Goal: Information Seeking & Learning: Check status

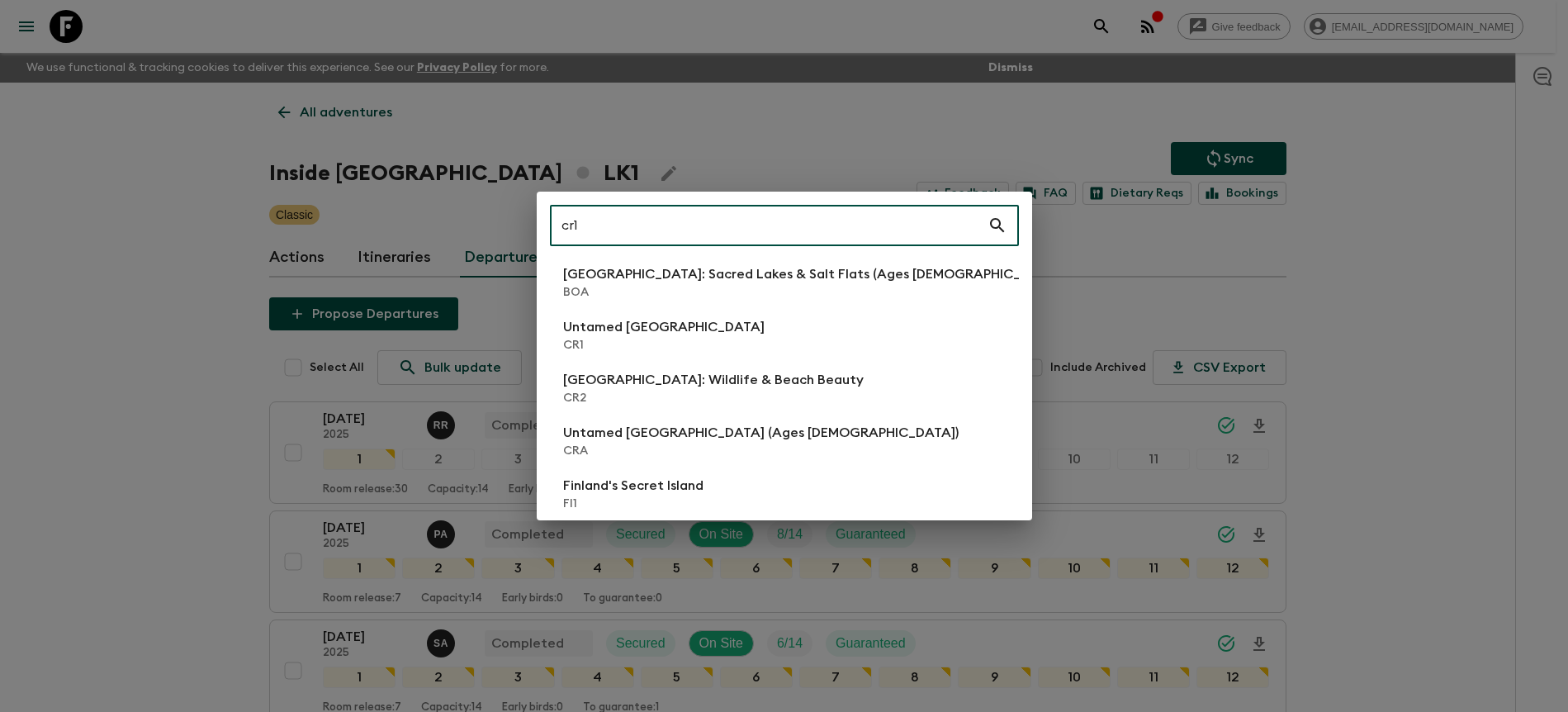
scroll to position [1672, 0]
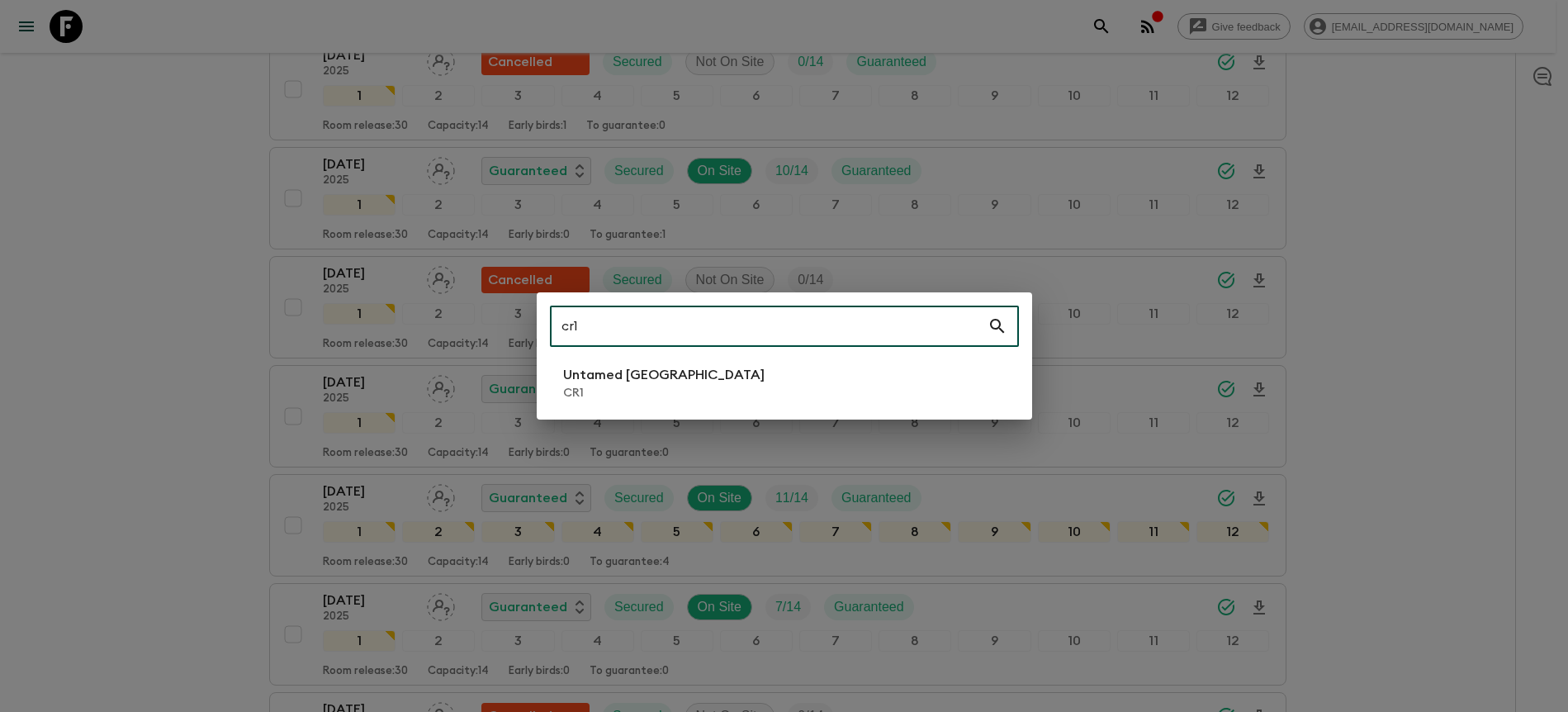
type input "cr1"
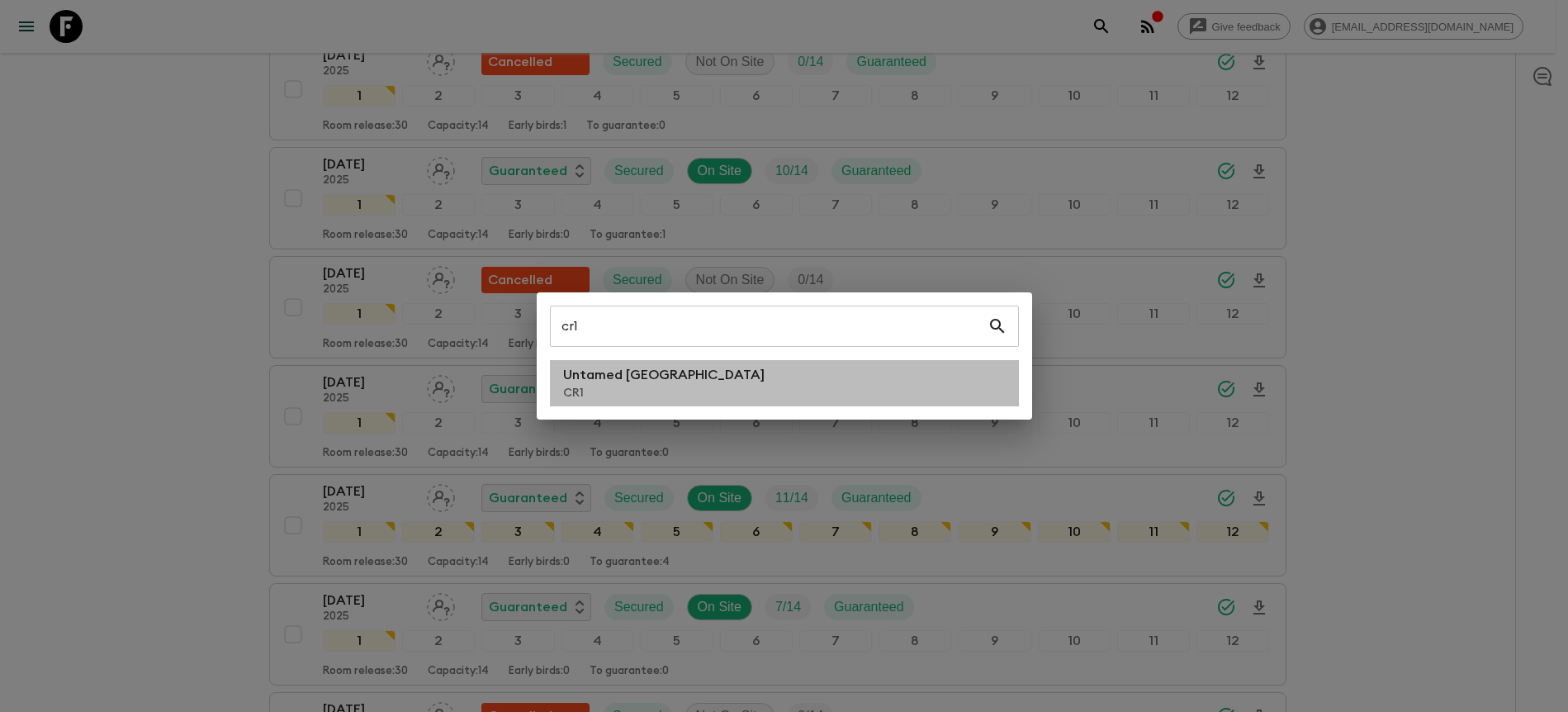
click at [708, 389] on li "Untamed [GEOGRAPHIC_DATA] CR1" at bounding box center [785, 383] width 469 height 46
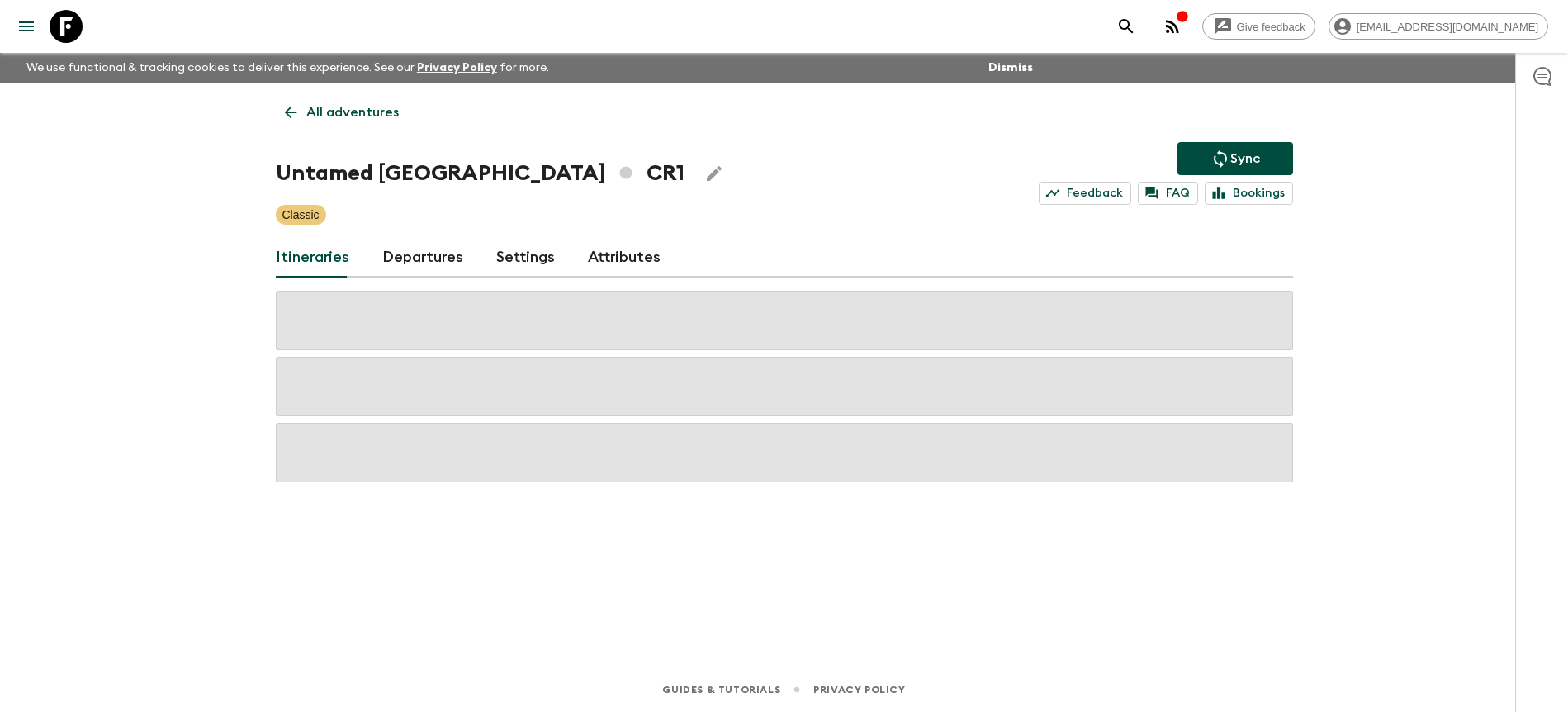
click at [435, 159] on h1 "Untamed [GEOGRAPHIC_DATA] CR1" at bounding box center [480, 173] width 409 height 33
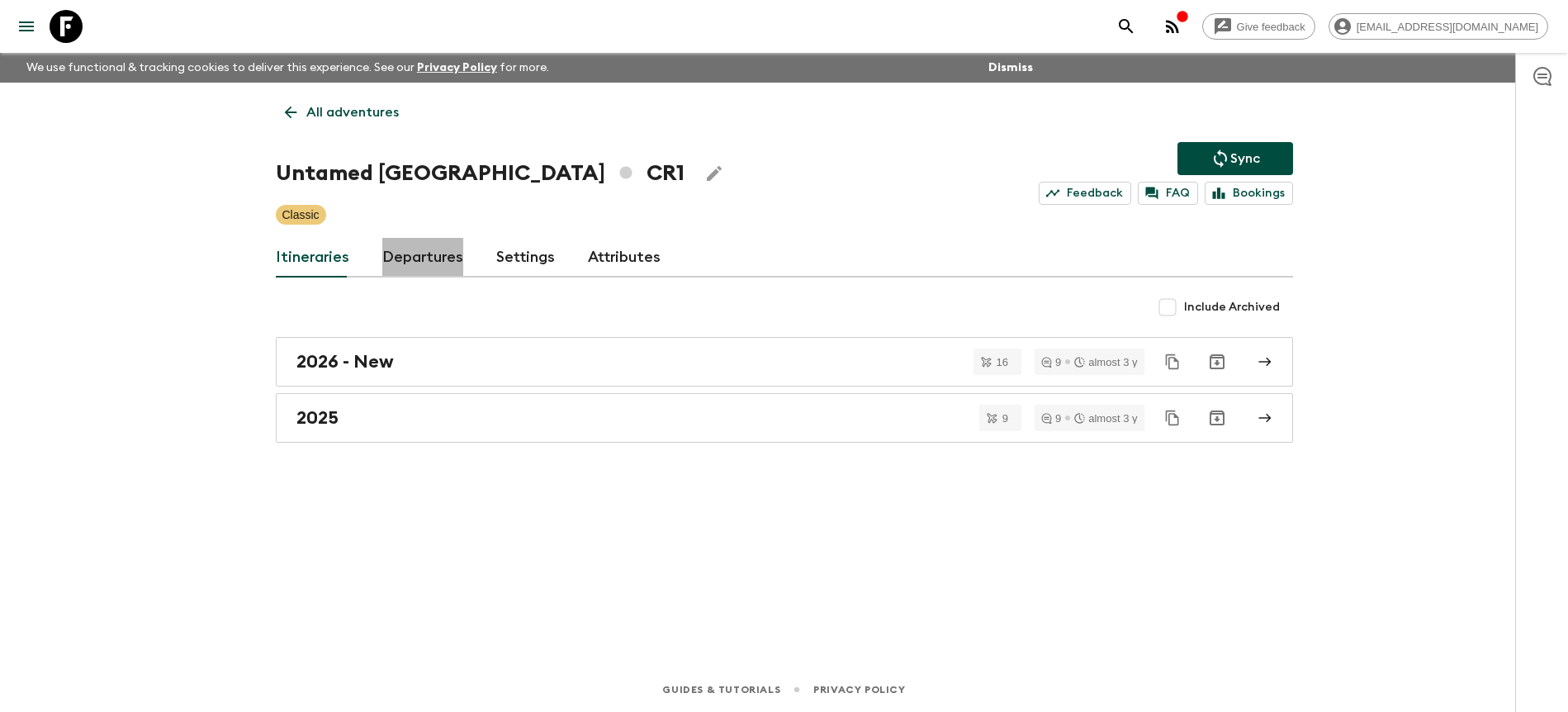
click at [432, 257] on link "Departures" at bounding box center [423, 258] width 81 height 40
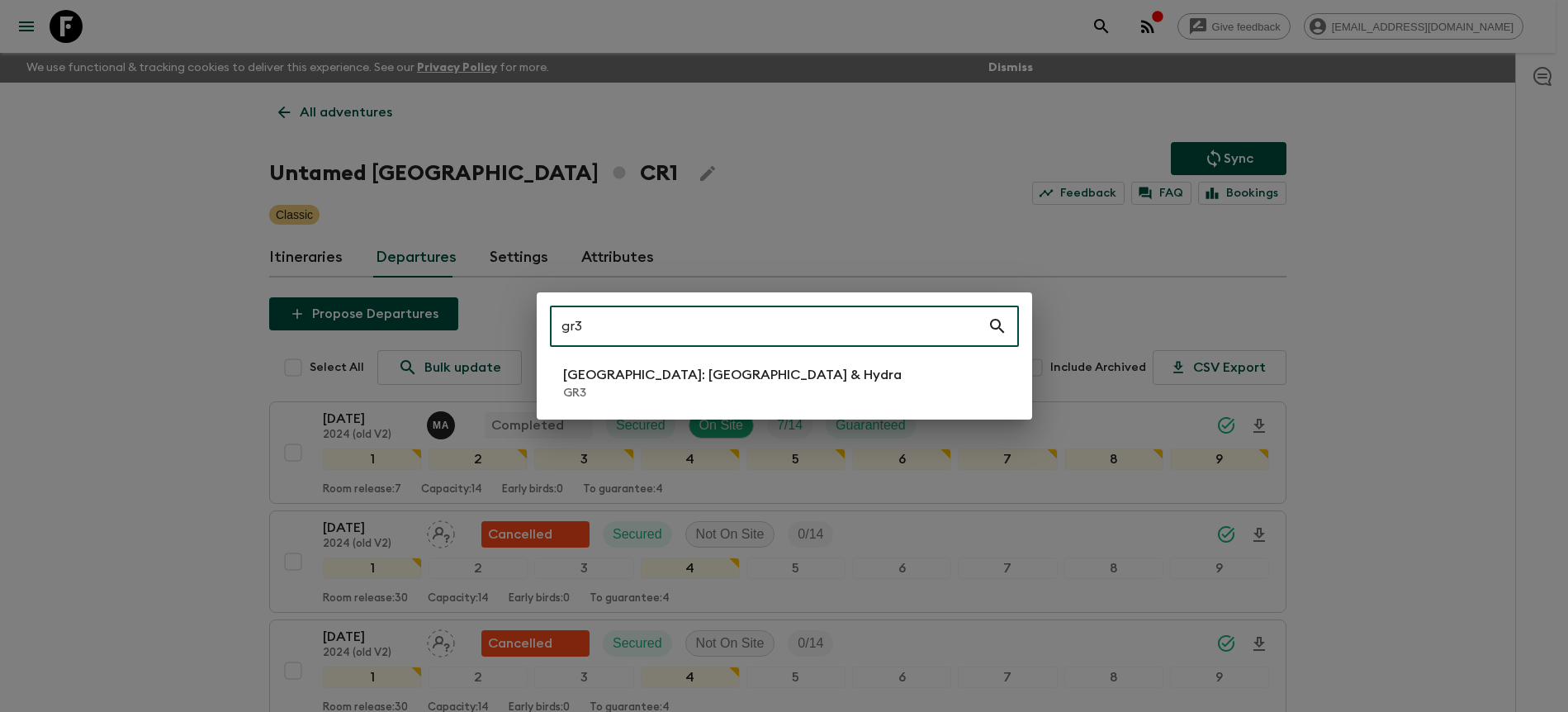
type input "gr3"
click at [620, 392] on p "GR3" at bounding box center [733, 394] width 339 height 17
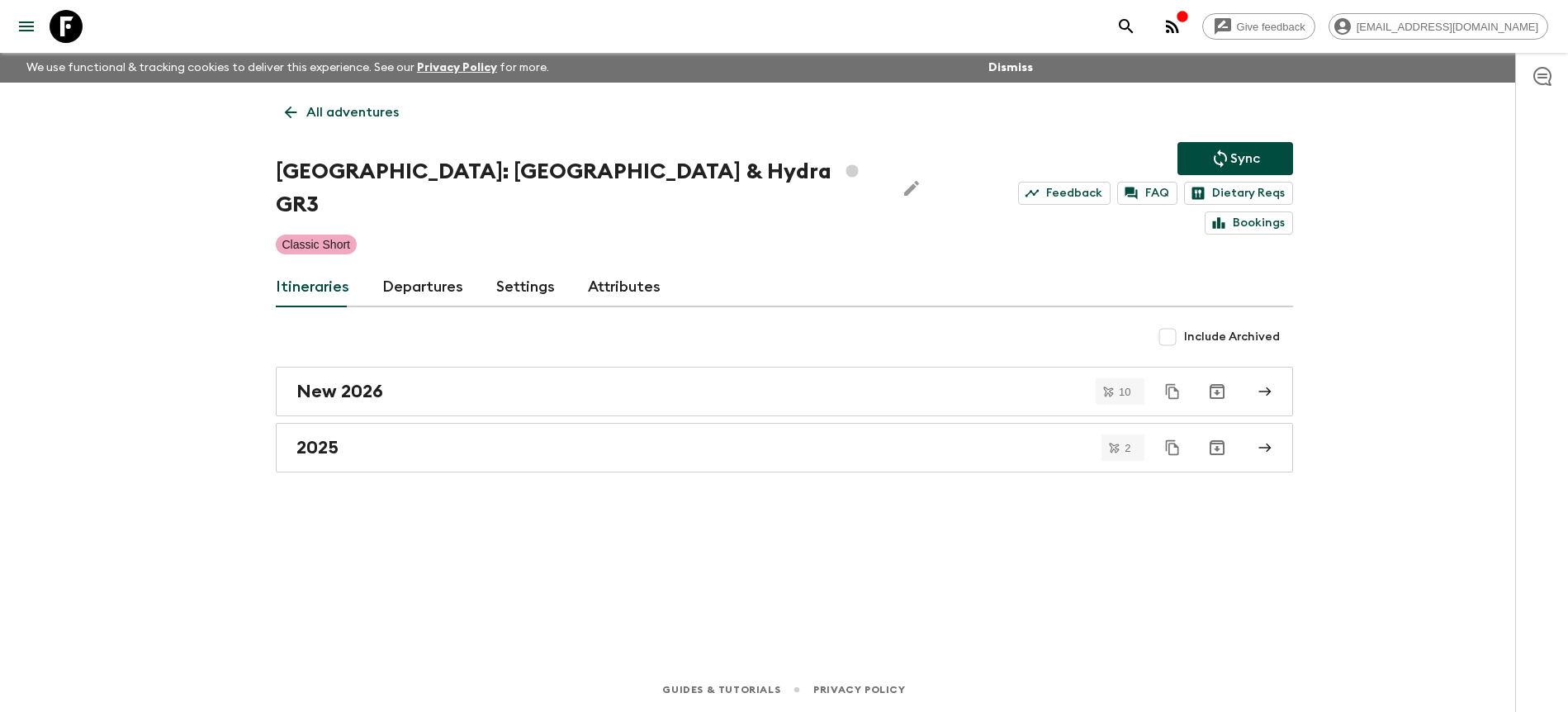
click at [428, 269] on link "Departures" at bounding box center [423, 287] width 81 height 40
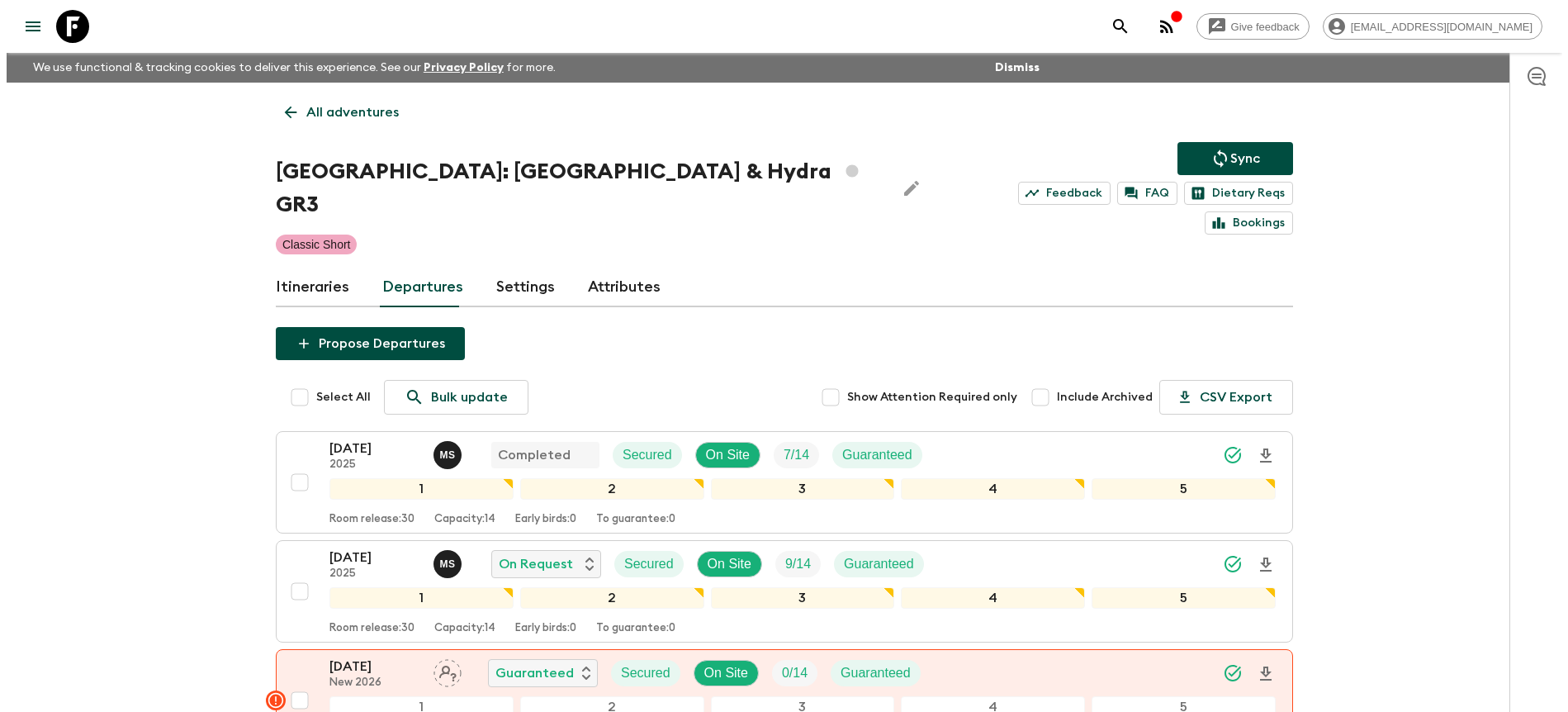
scroll to position [346, 0]
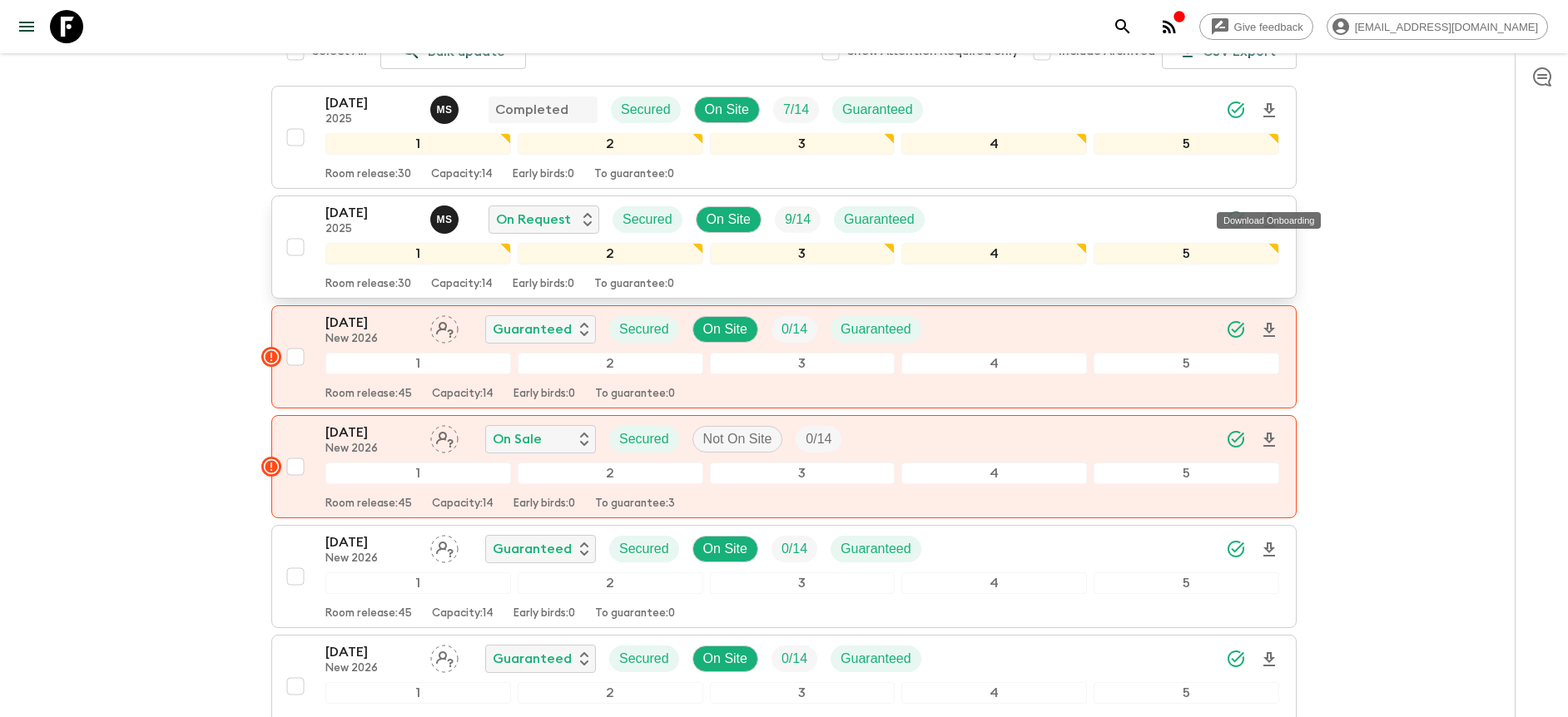
click at [1268, 210] on icon "Download Onboarding" at bounding box center [1269, 220] width 20 height 20
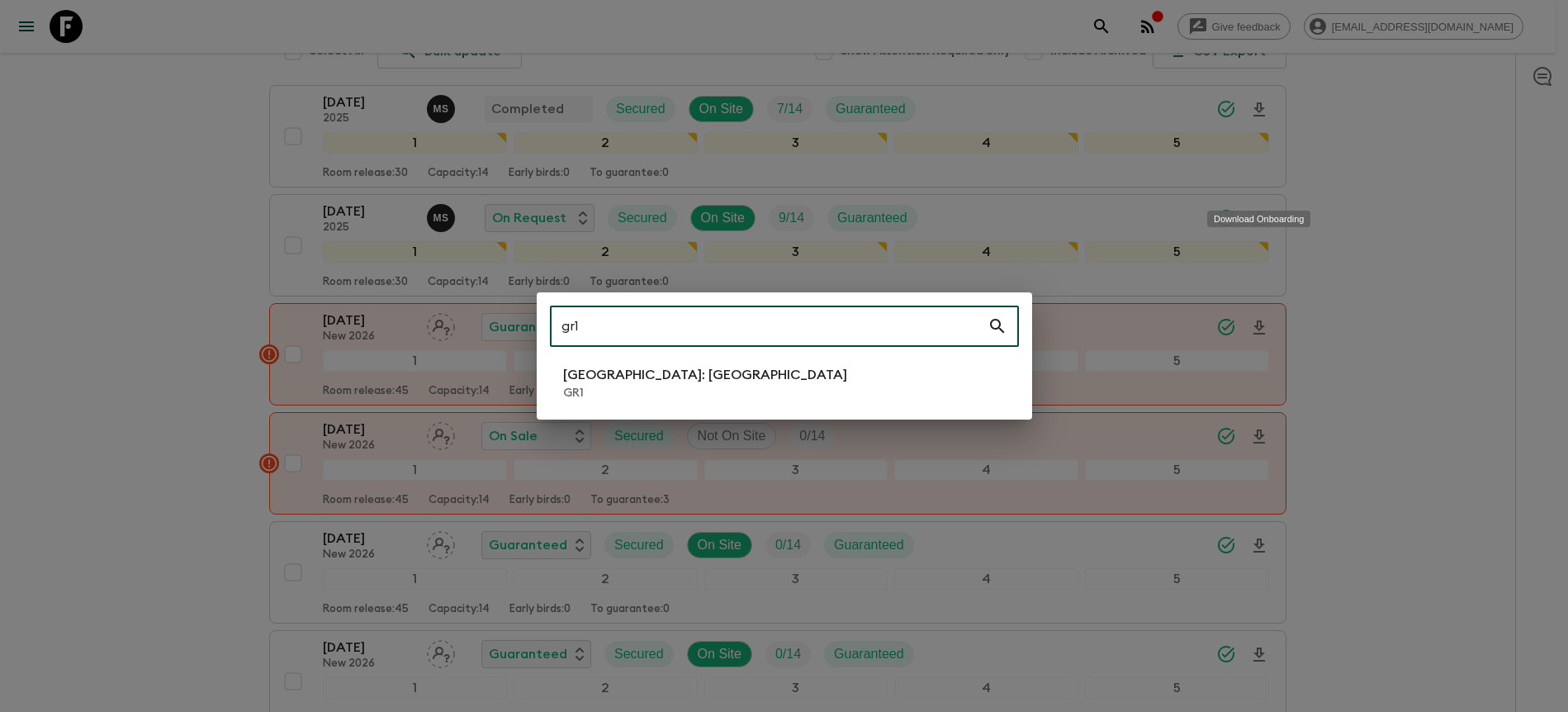
type input "gr1"
click at [635, 370] on p "[GEOGRAPHIC_DATA]: [GEOGRAPHIC_DATA]" at bounding box center [706, 375] width 284 height 20
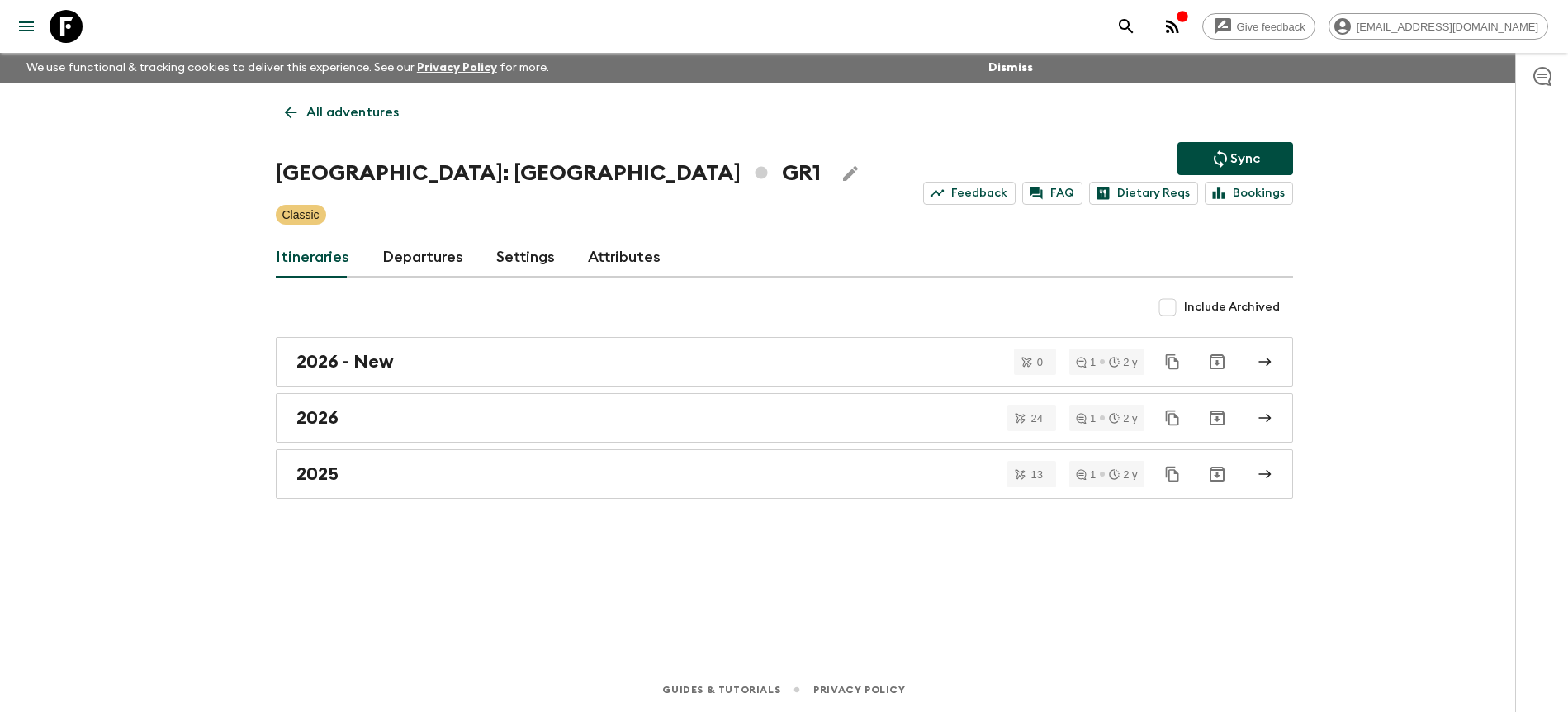
click at [427, 259] on link "Departures" at bounding box center [423, 258] width 81 height 40
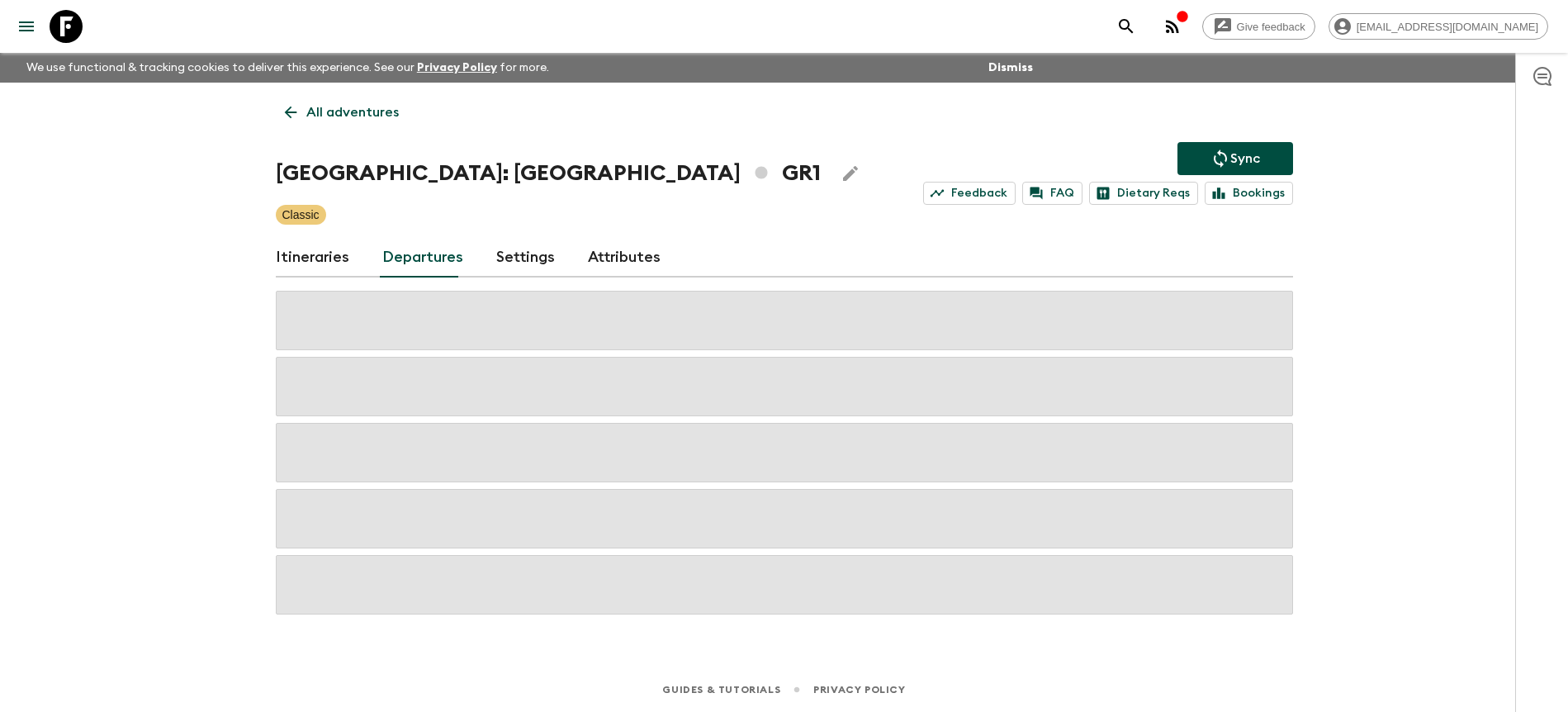
click at [1417, 276] on div "Give feedback [PERSON_NAME][EMAIL_ADDRESS][DOMAIN_NAME] We use functional & tra…" at bounding box center [784, 356] width 1568 height 712
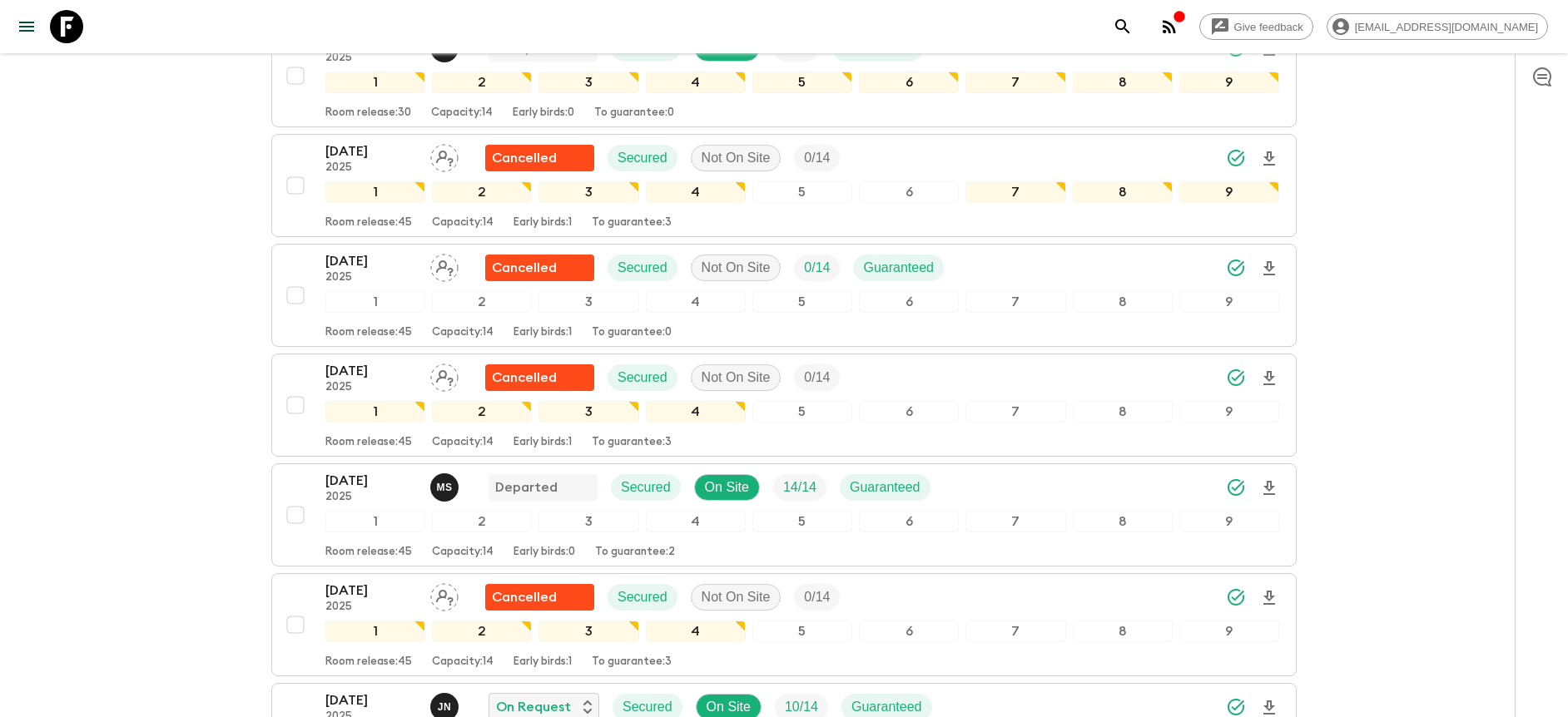
scroll to position [818, 0]
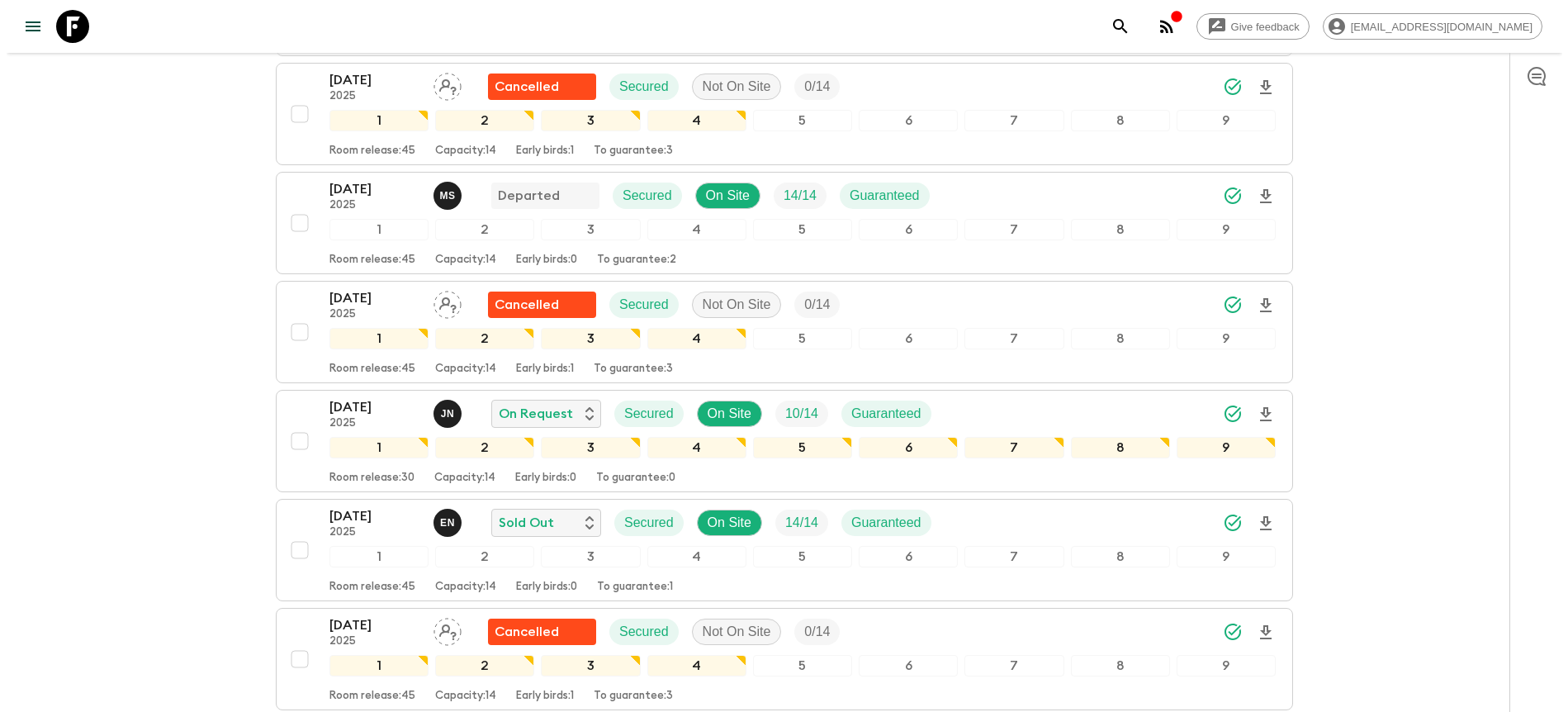
scroll to position [887, 0]
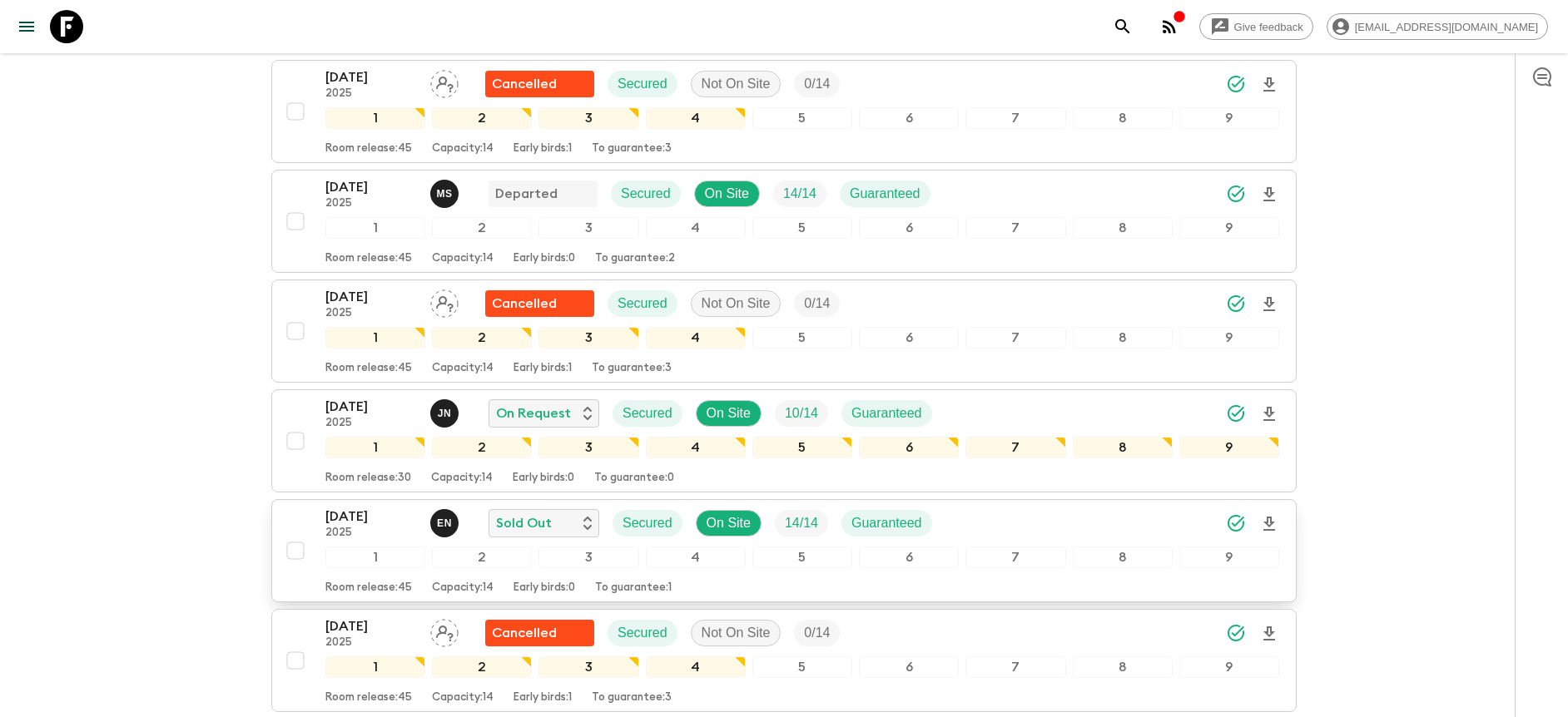
click at [1270, 524] on icon "Download Onboarding" at bounding box center [1269, 525] width 20 height 20
click at [1535, 149] on div at bounding box center [1541, 385] width 53 height 664
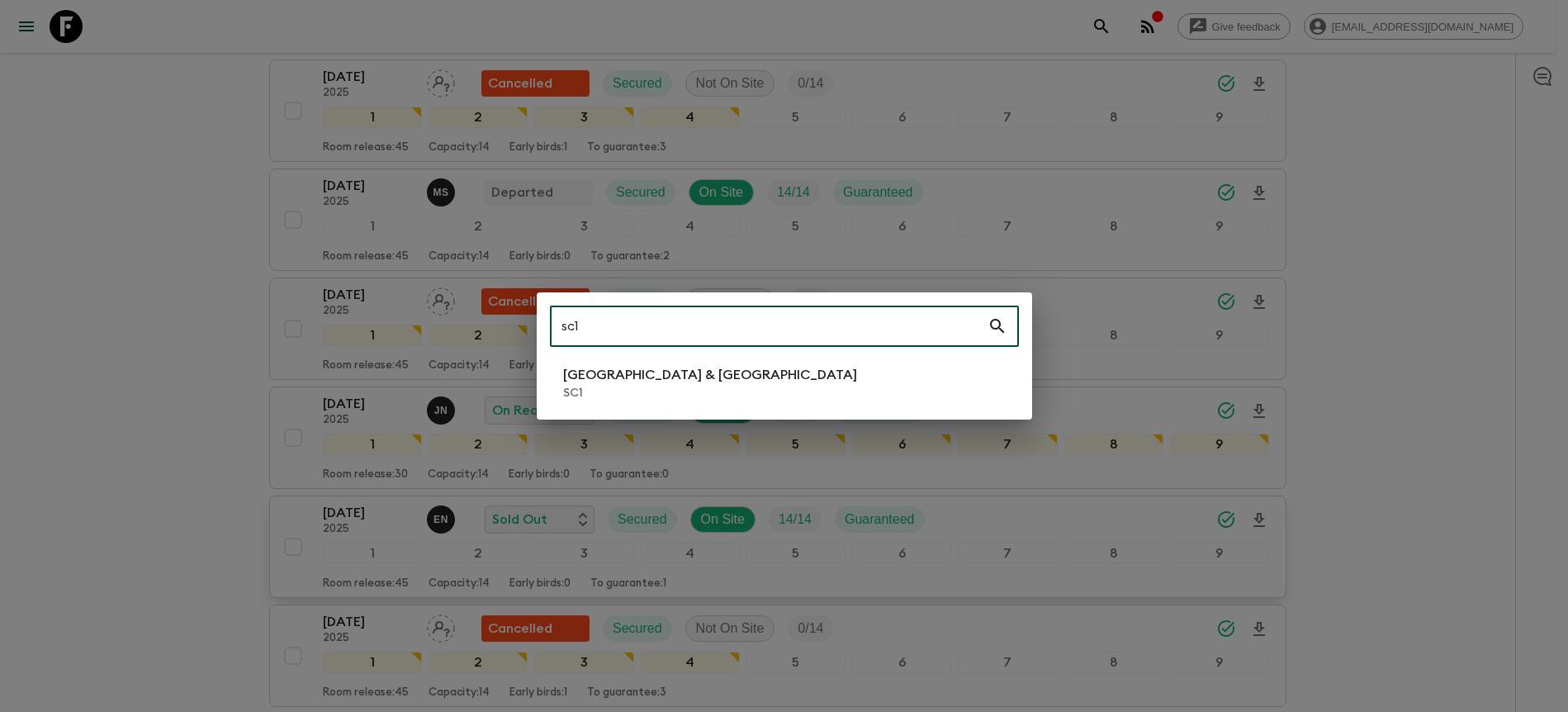
type input "sc1"
click at [809, 379] on li "[GEOGRAPHIC_DATA] & Croatia SC1" at bounding box center [785, 383] width 469 height 46
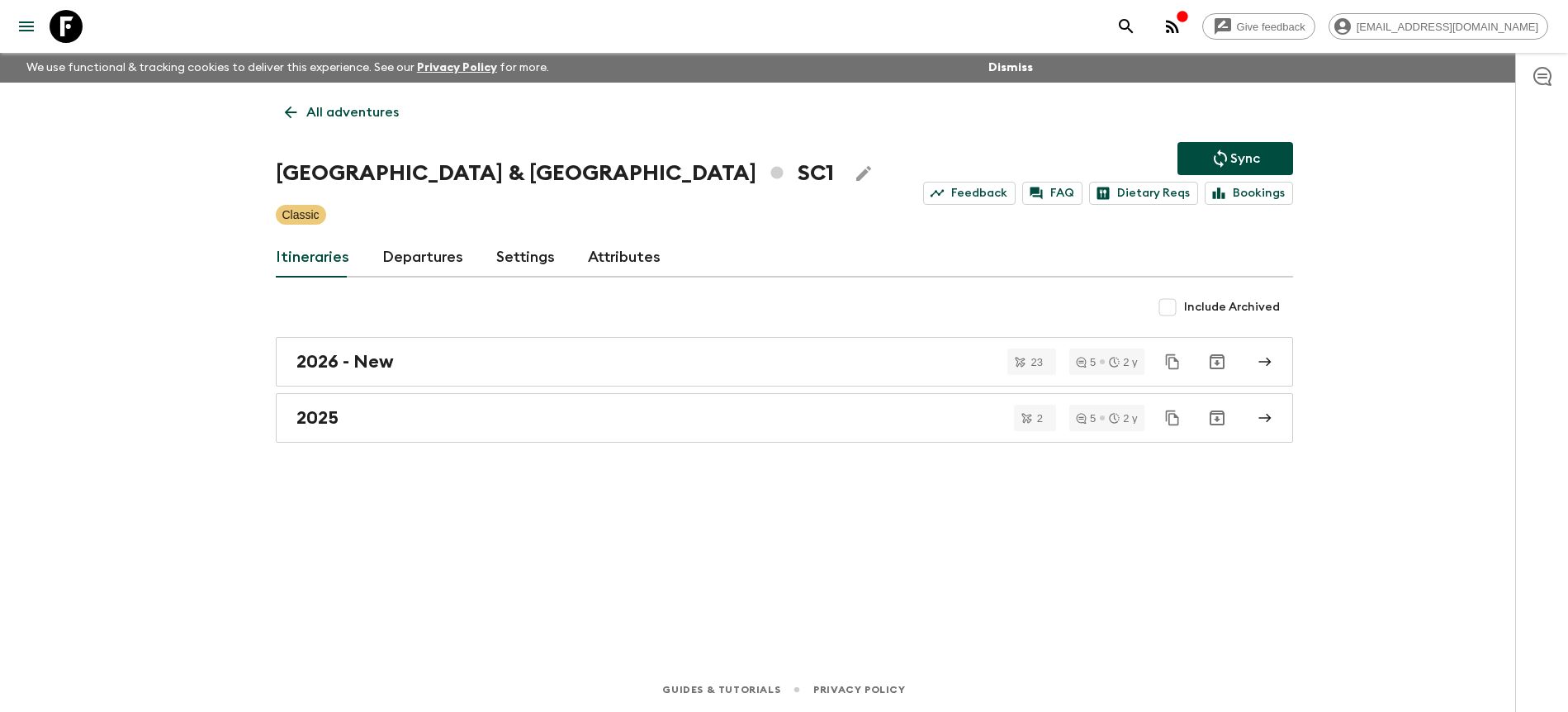
click at [457, 256] on link "Departures" at bounding box center [423, 258] width 81 height 40
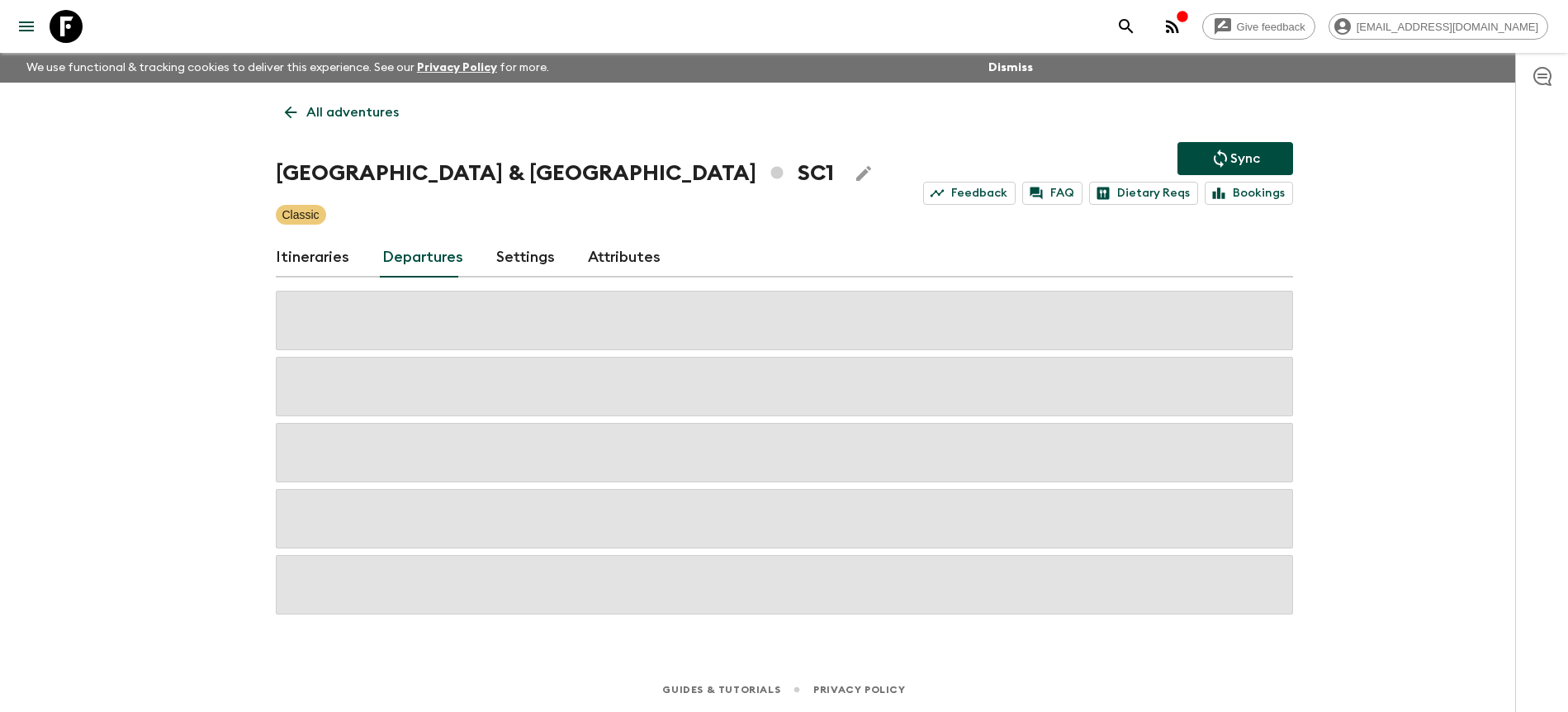
click at [1372, 264] on div "Give feedback [PERSON_NAME][EMAIL_ADDRESS][DOMAIN_NAME] We use functional & tra…" at bounding box center [784, 356] width 1568 height 712
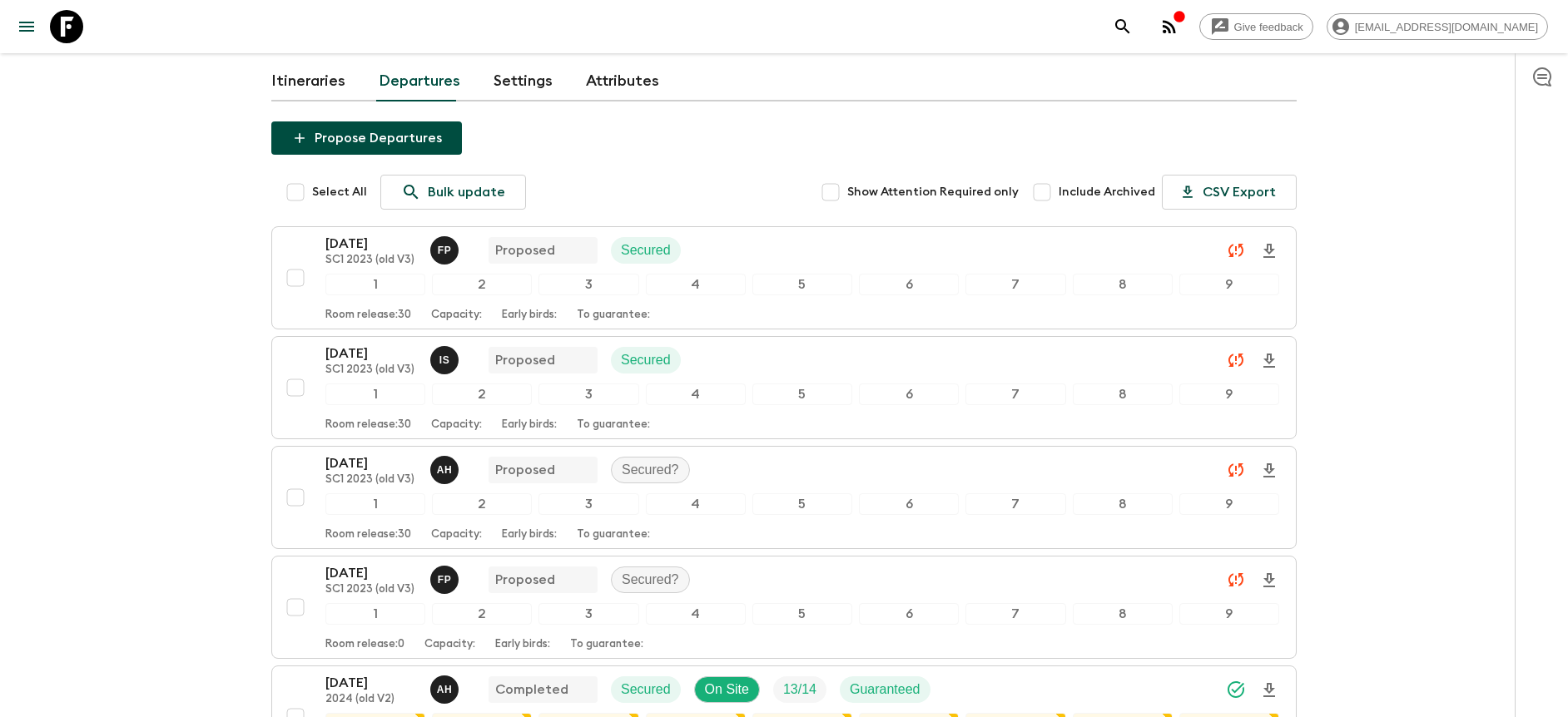
scroll to position [231, 0]
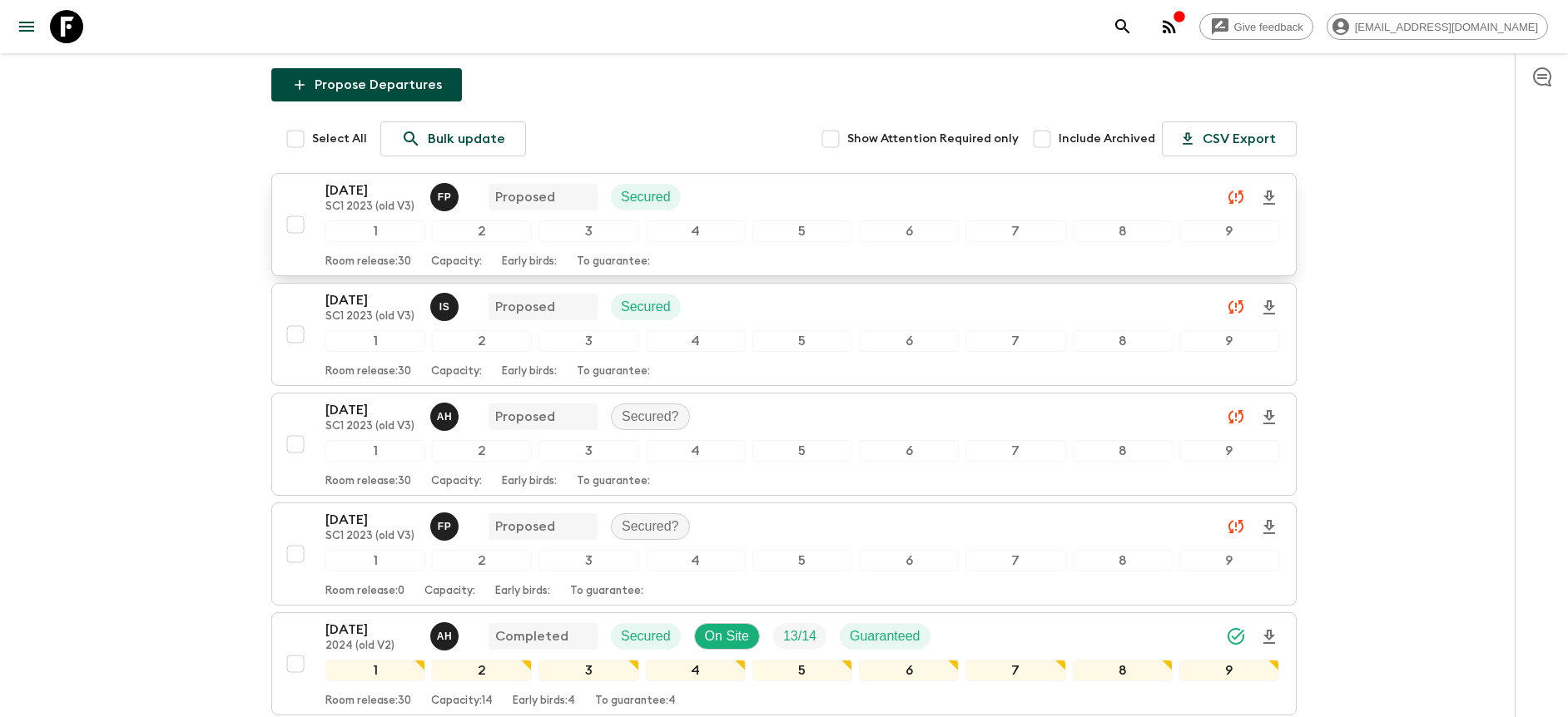
click at [288, 223] on input "checkbox" at bounding box center [295, 224] width 33 height 33
checkbox input "true"
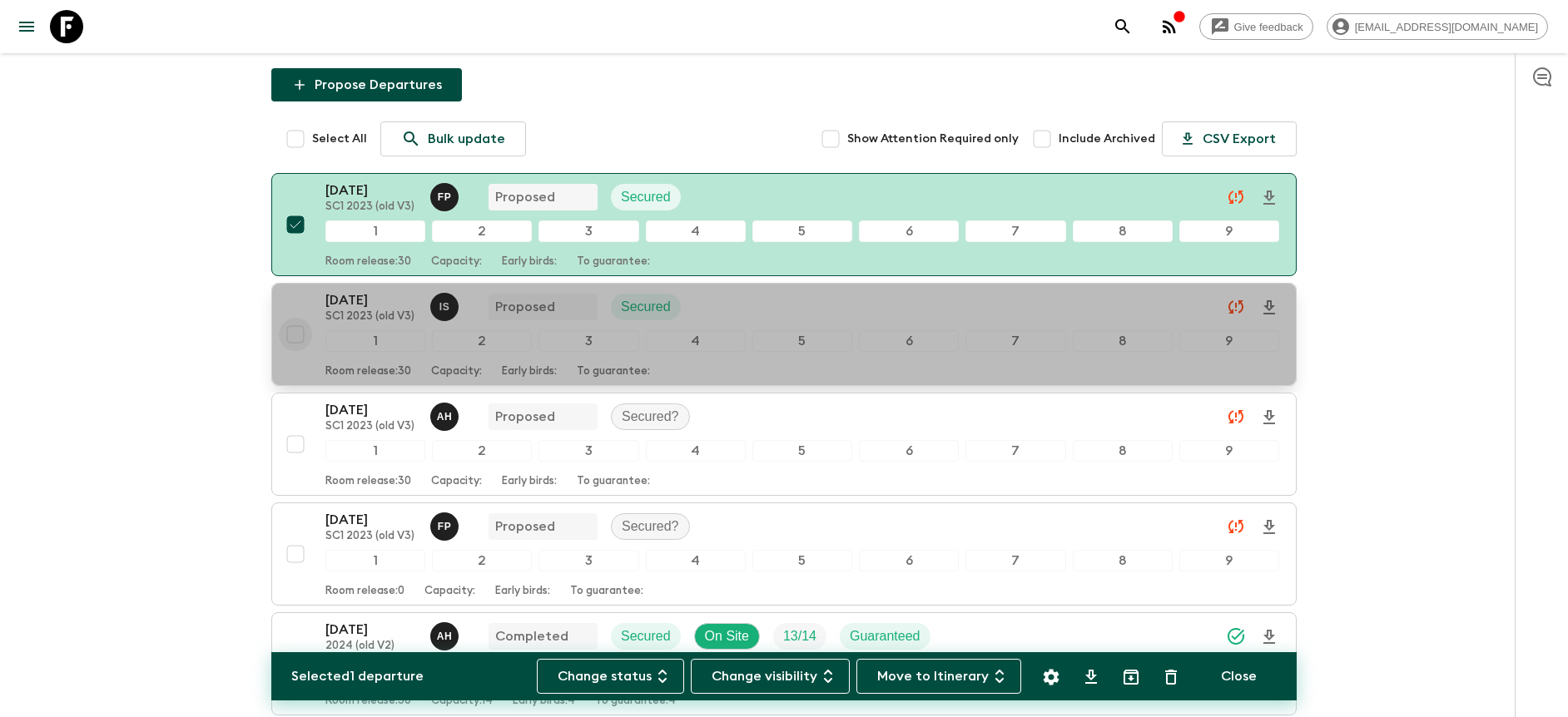
click at [295, 337] on input "checkbox" at bounding box center [295, 334] width 33 height 33
checkbox input "true"
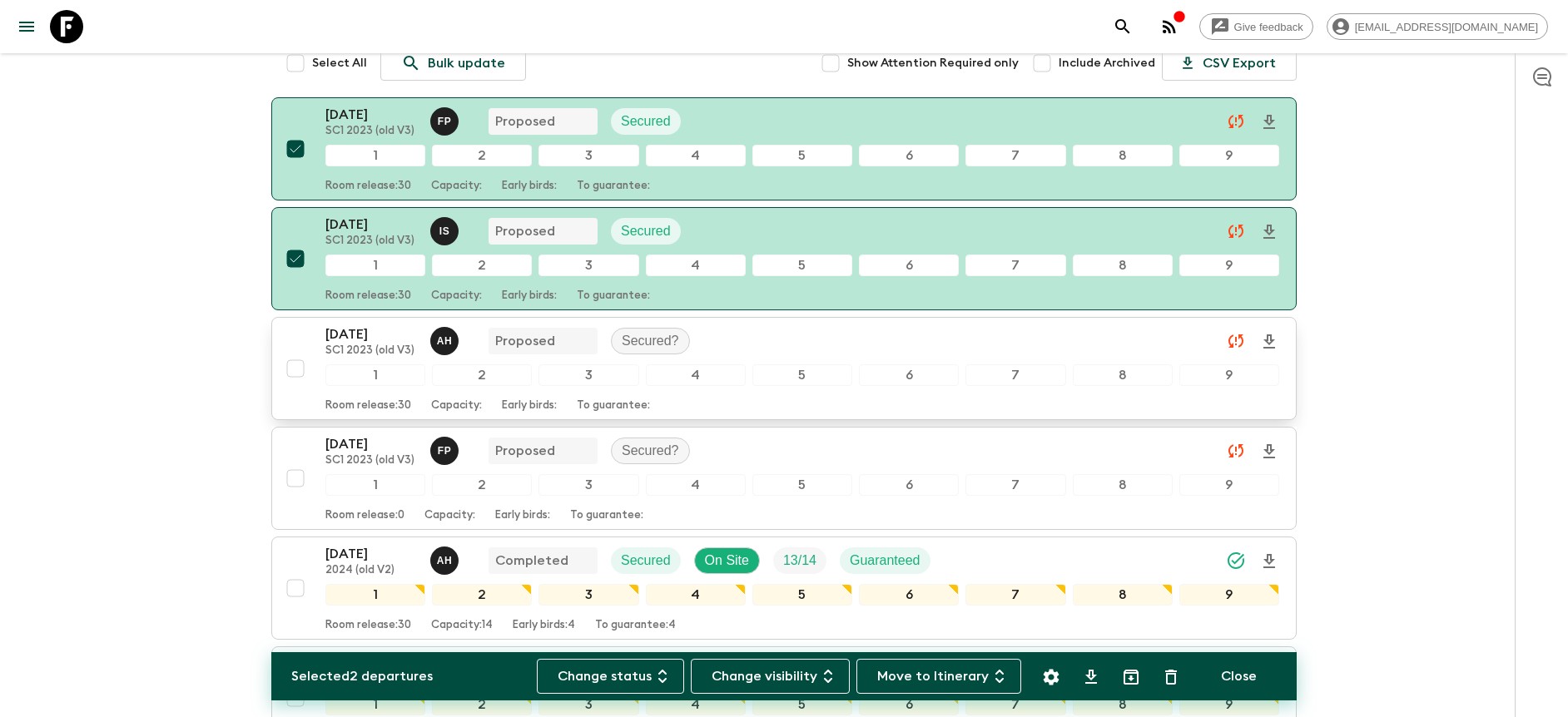
scroll to position [359, 0]
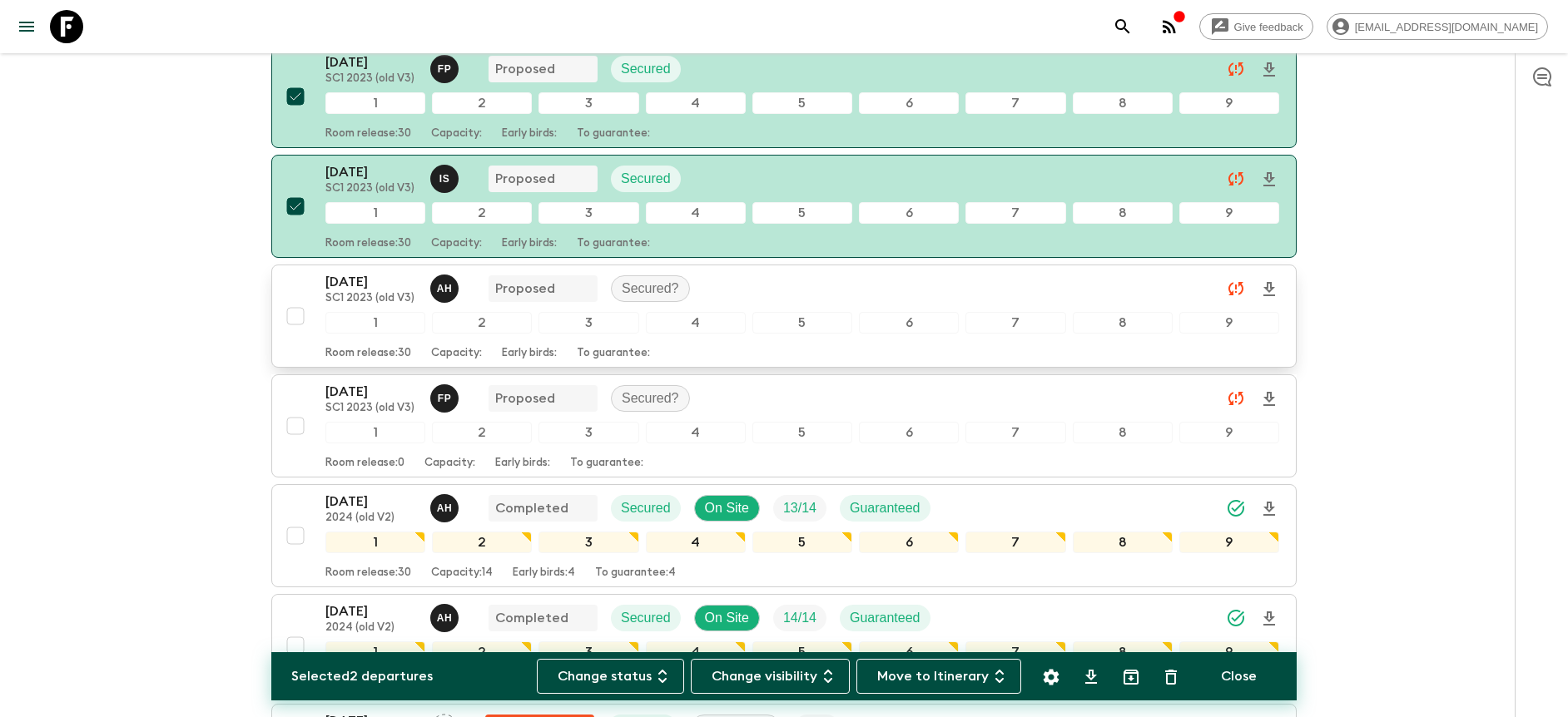
click at [297, 316] on input "checkbox" at bounding box center [295, 315] width 33 height 33
checkbox input "true"
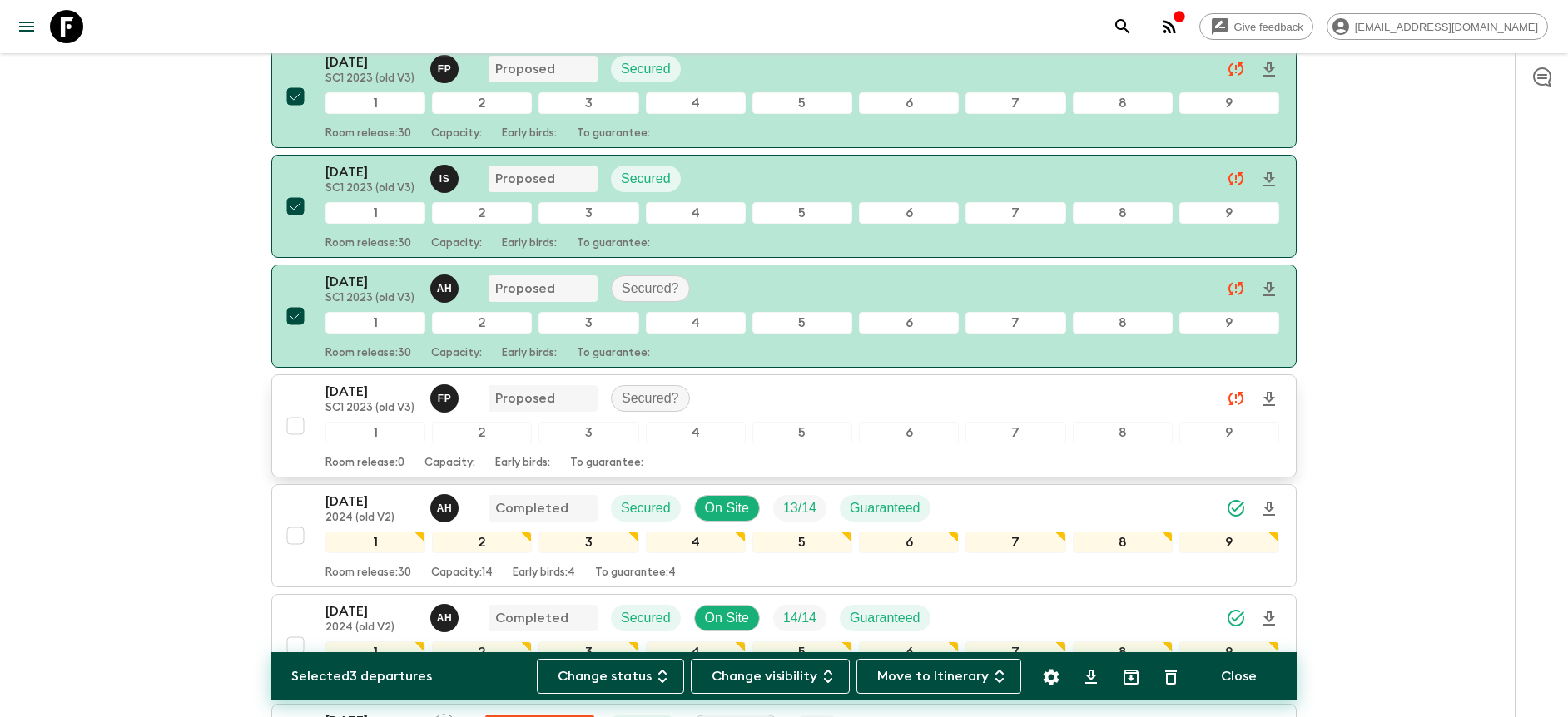
drag, startPoint x: 297, startPoint y: 429, endPoint x: 298, endPoint y: 419, distance: 10.0
click at [297, 429] on input "checkbox" at bounding box center [295, 425] width 33 height 33
checkbox input "true"
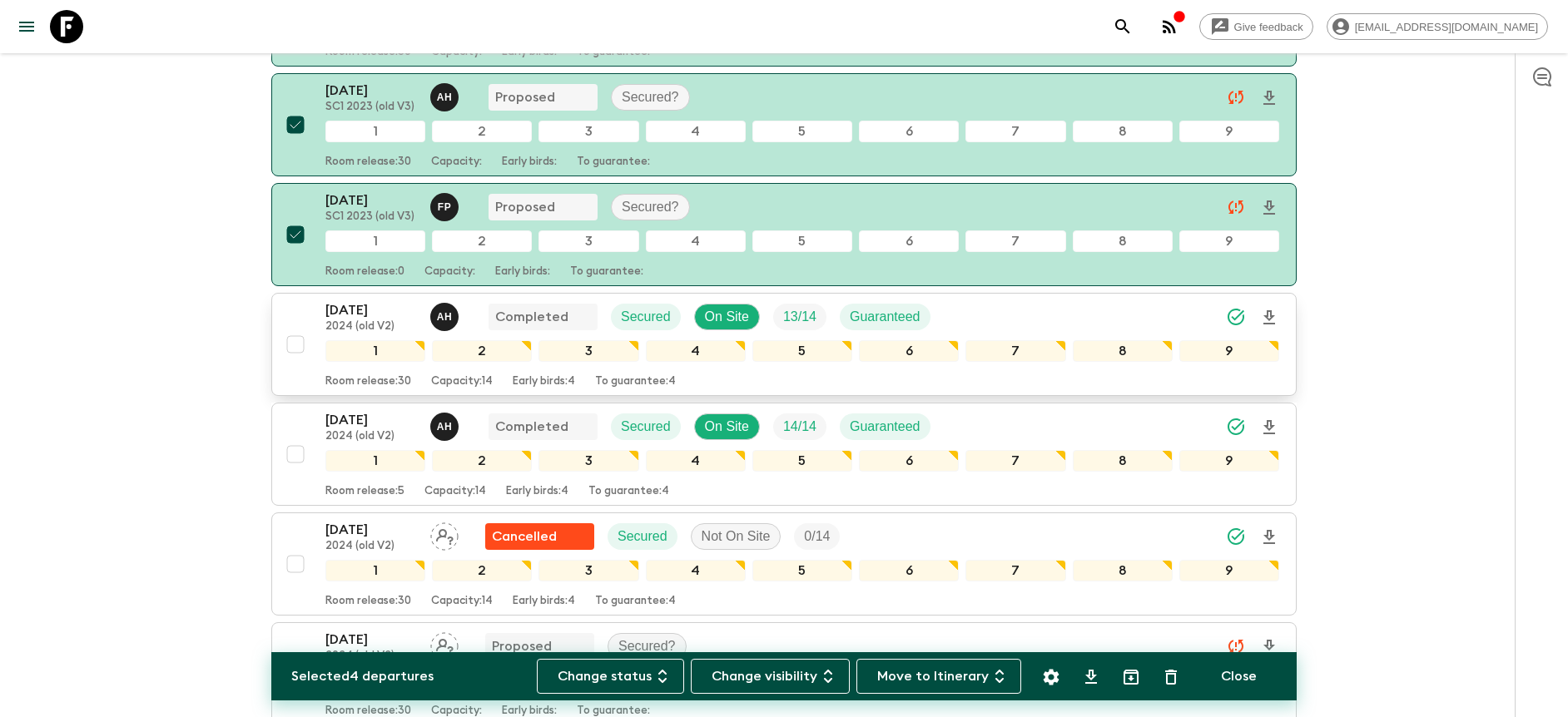
scroll to position [563, 0]
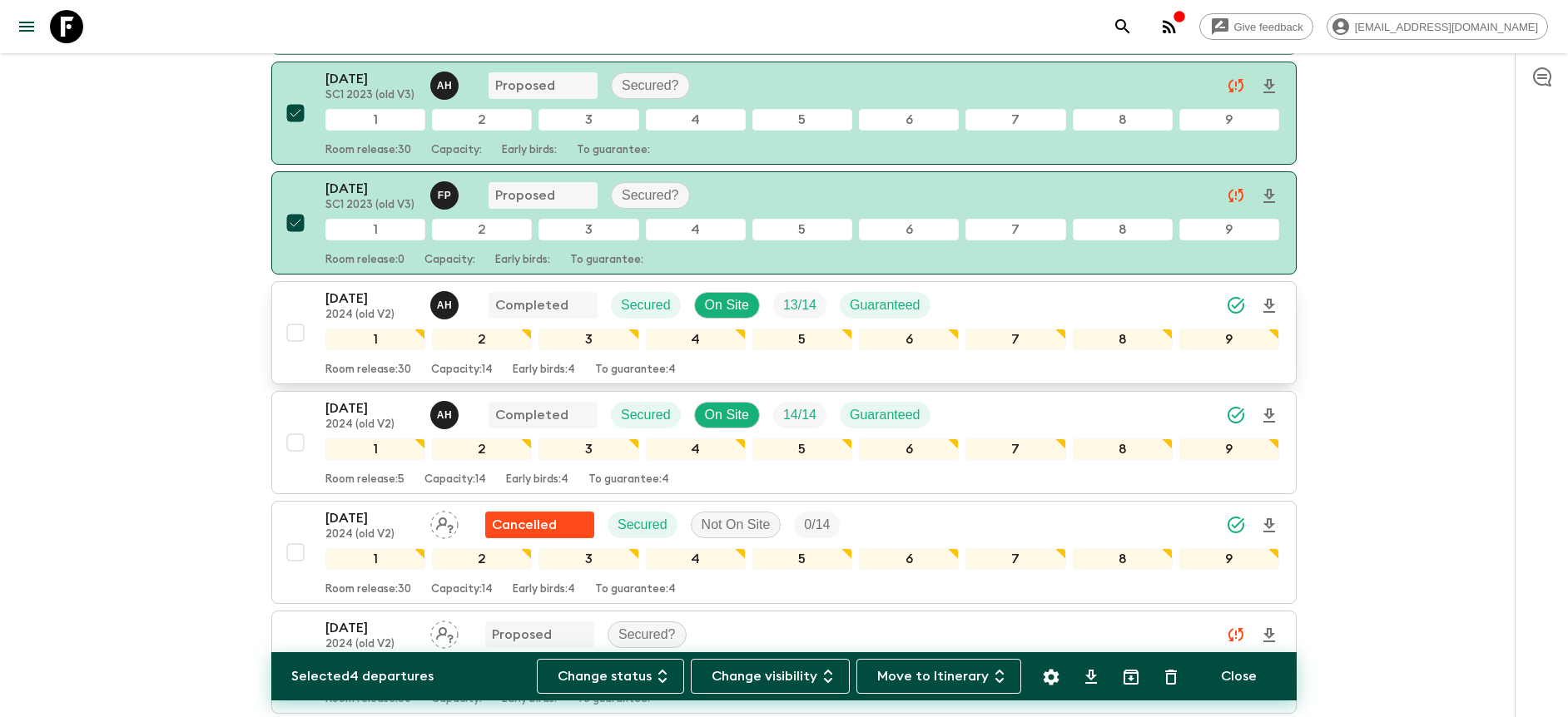
click at [293, 334] on input "checkbox" at bounding box center [295, 332] width 33 height 33
checkbox input "true"
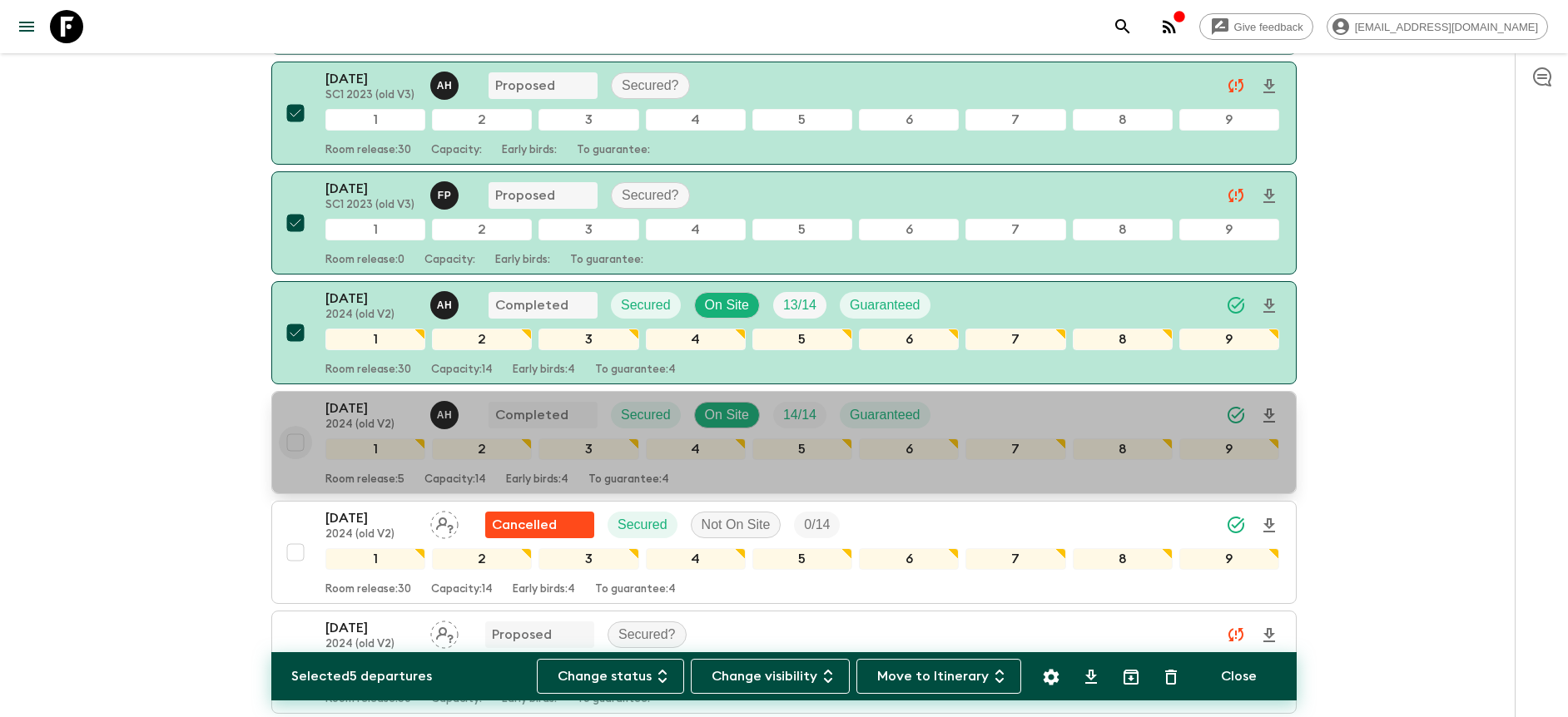
click at [296, 446] on input "checkbox" at bounding box center [295, 442] width 33 height 33
checkbox input "true"
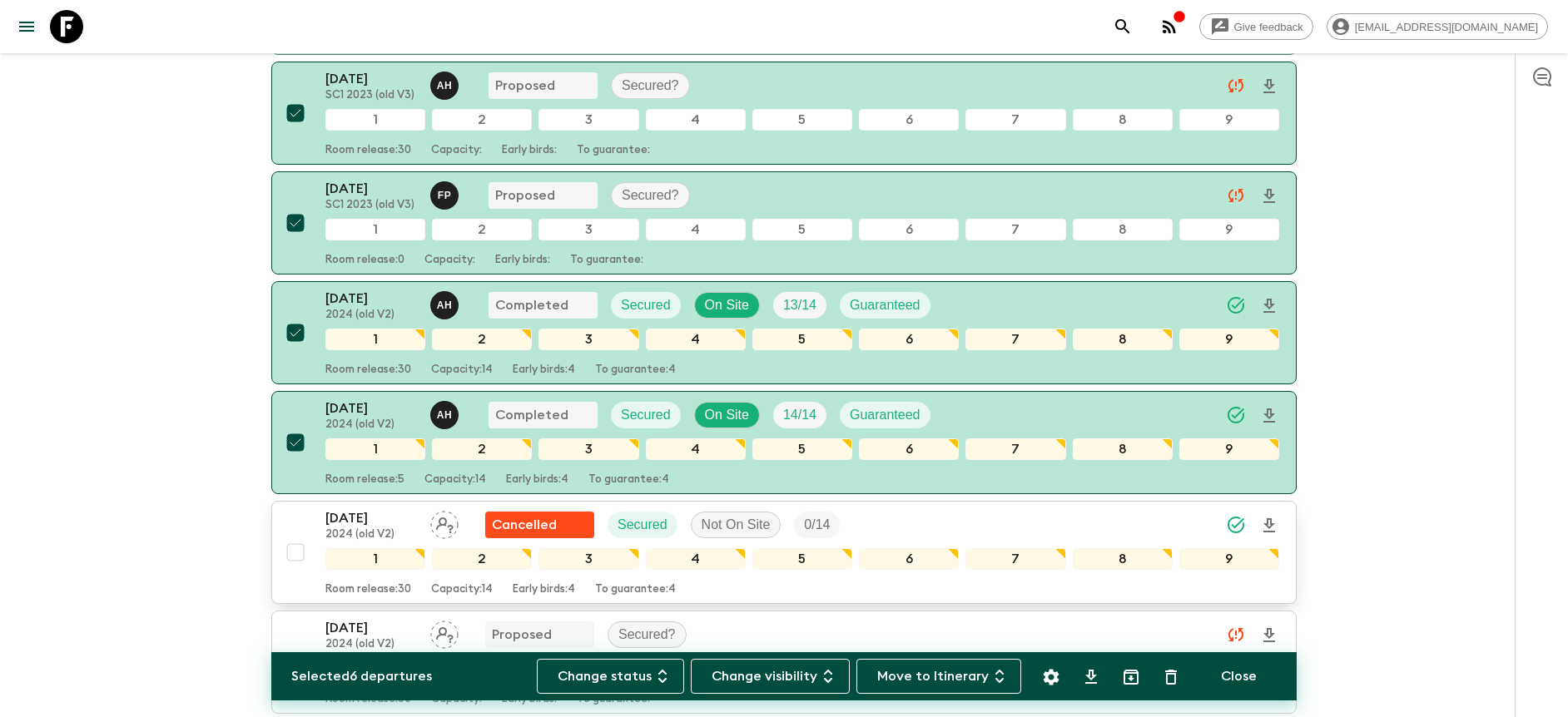
click at [294, 547] on input "checkbox" at bounding box center [295, 552] width 33 height 33
checkbox input "true"
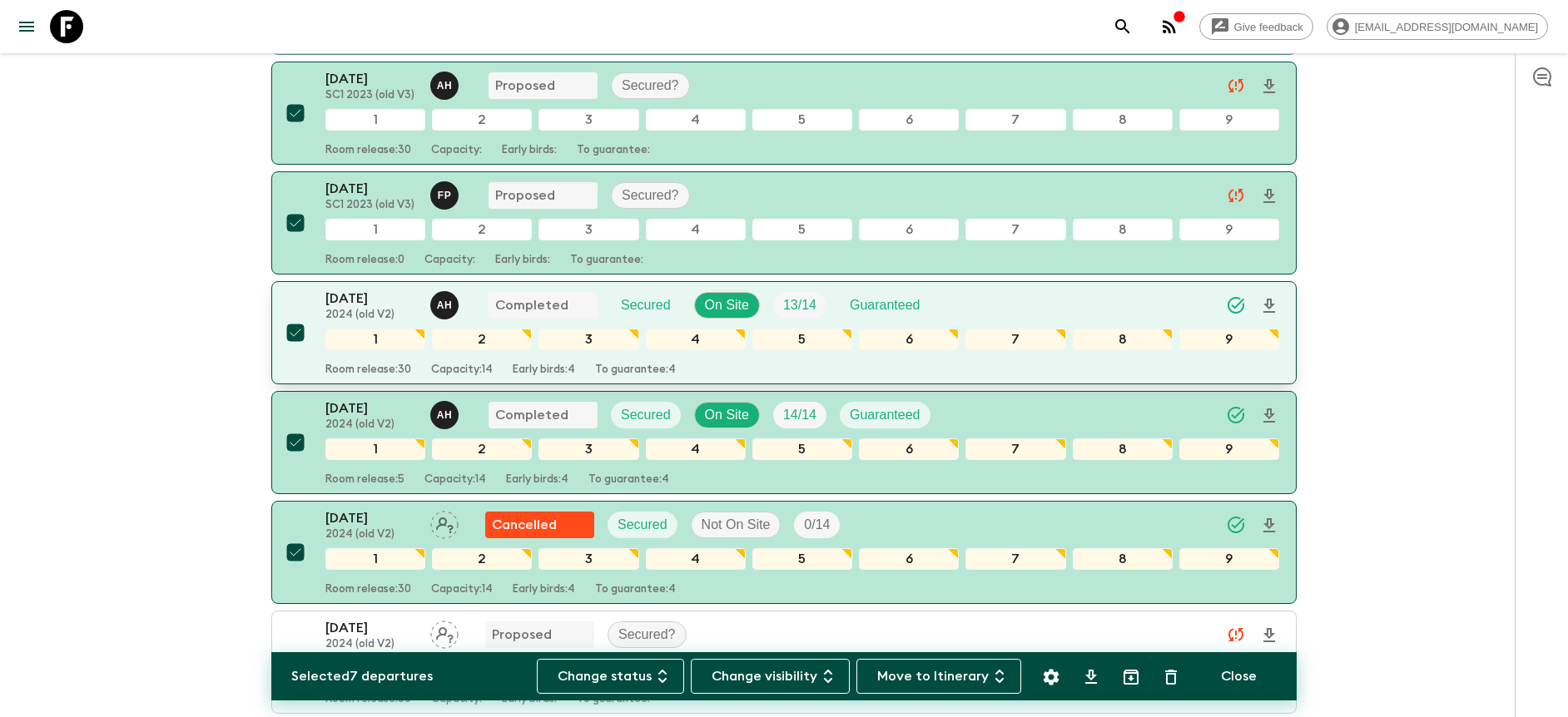
scroll to position [1030, 0]
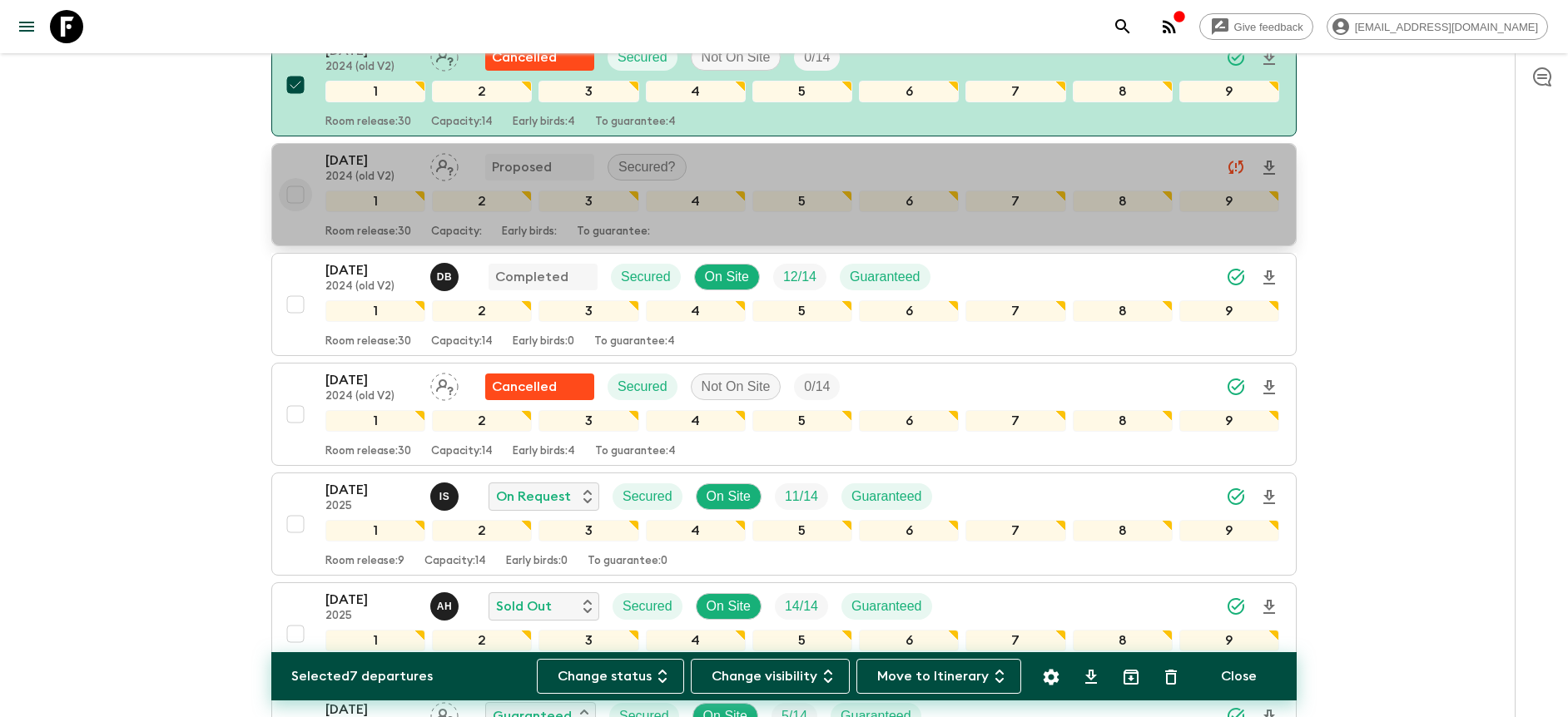
click at [295, 197] on input "checkbox" at bounding box center [295, 194] width 33 height 33
checkbox input "true"
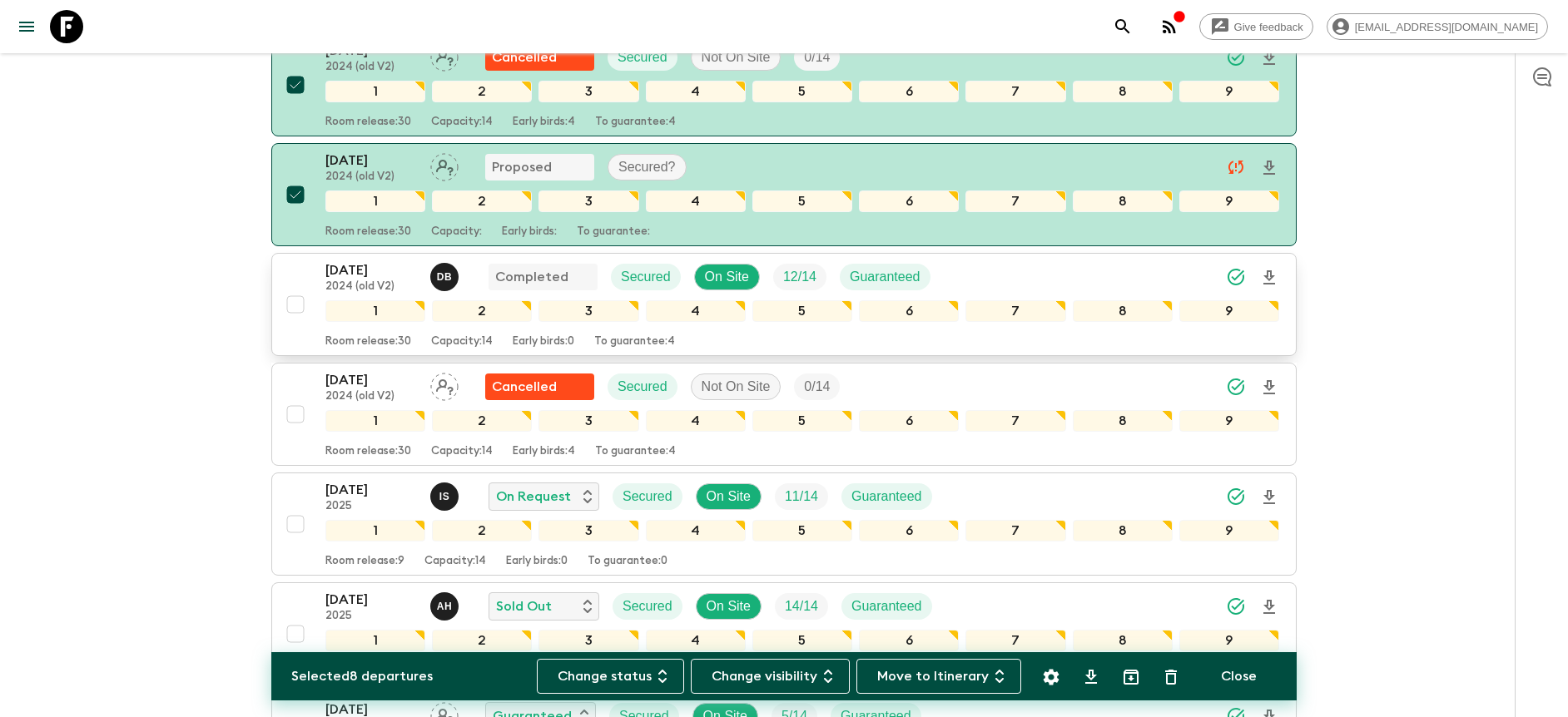
click at [291, 303] on input "checkbox" at bounding box center [295, 304] width 33 height 33
checkbox input "true"
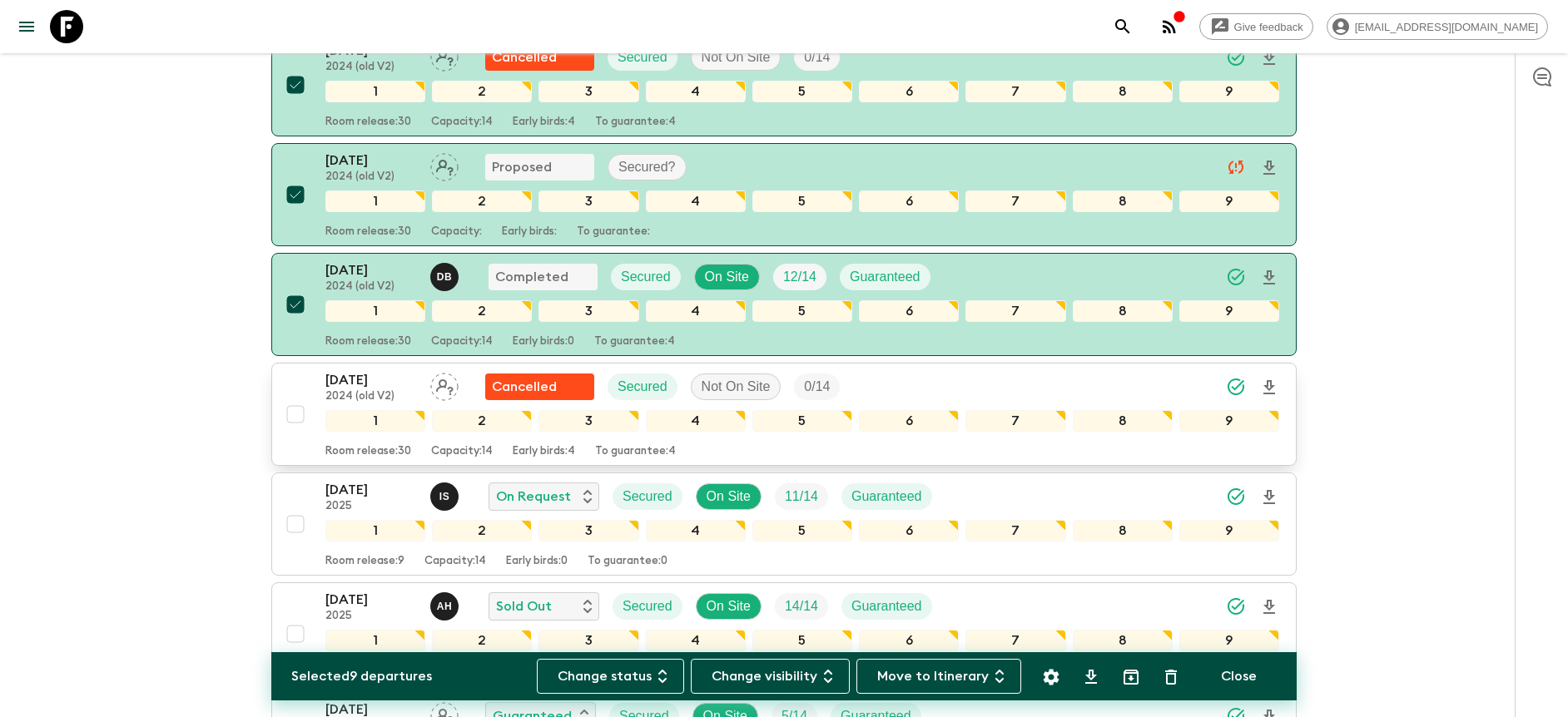
click at [296, 410] on input "checkbox" at bounding box center [295, 414] width 33 height 33
checkbox input "true"
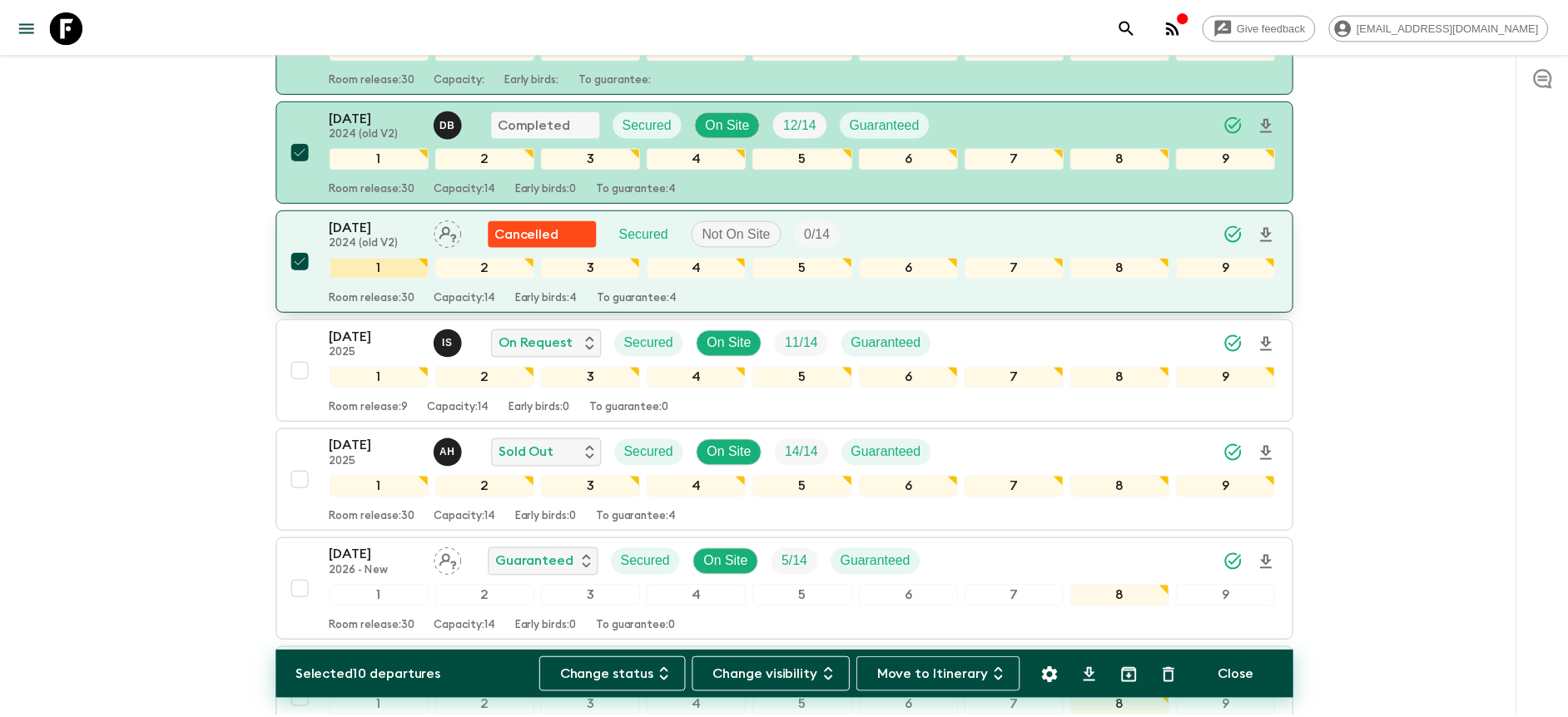
scroll to position [1192, 0]
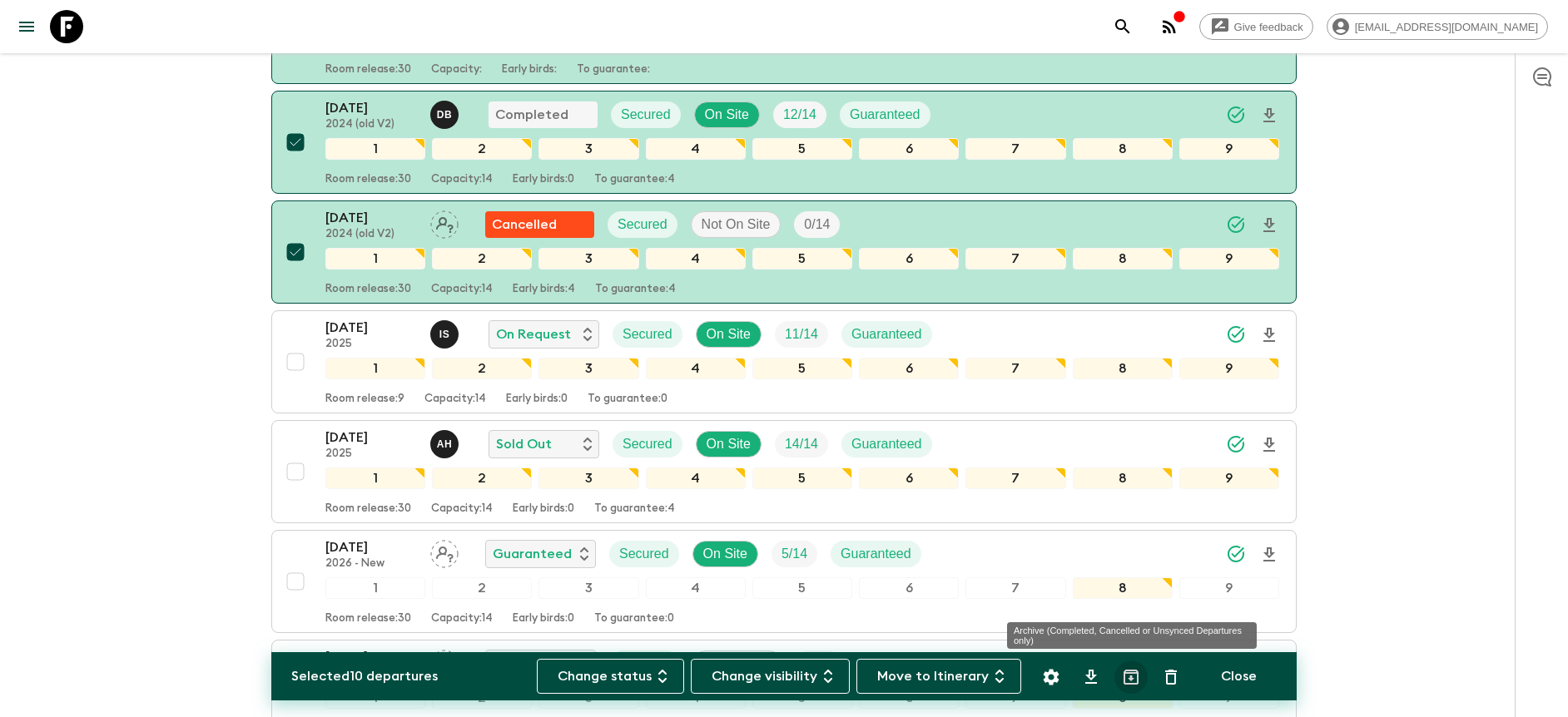
click at [1130, 673] on icon "Archive (Completed, Cancelled or Unsynced Departures only)" at bounding box center [1131, 677] width 15 height 15
checkbox input "false"
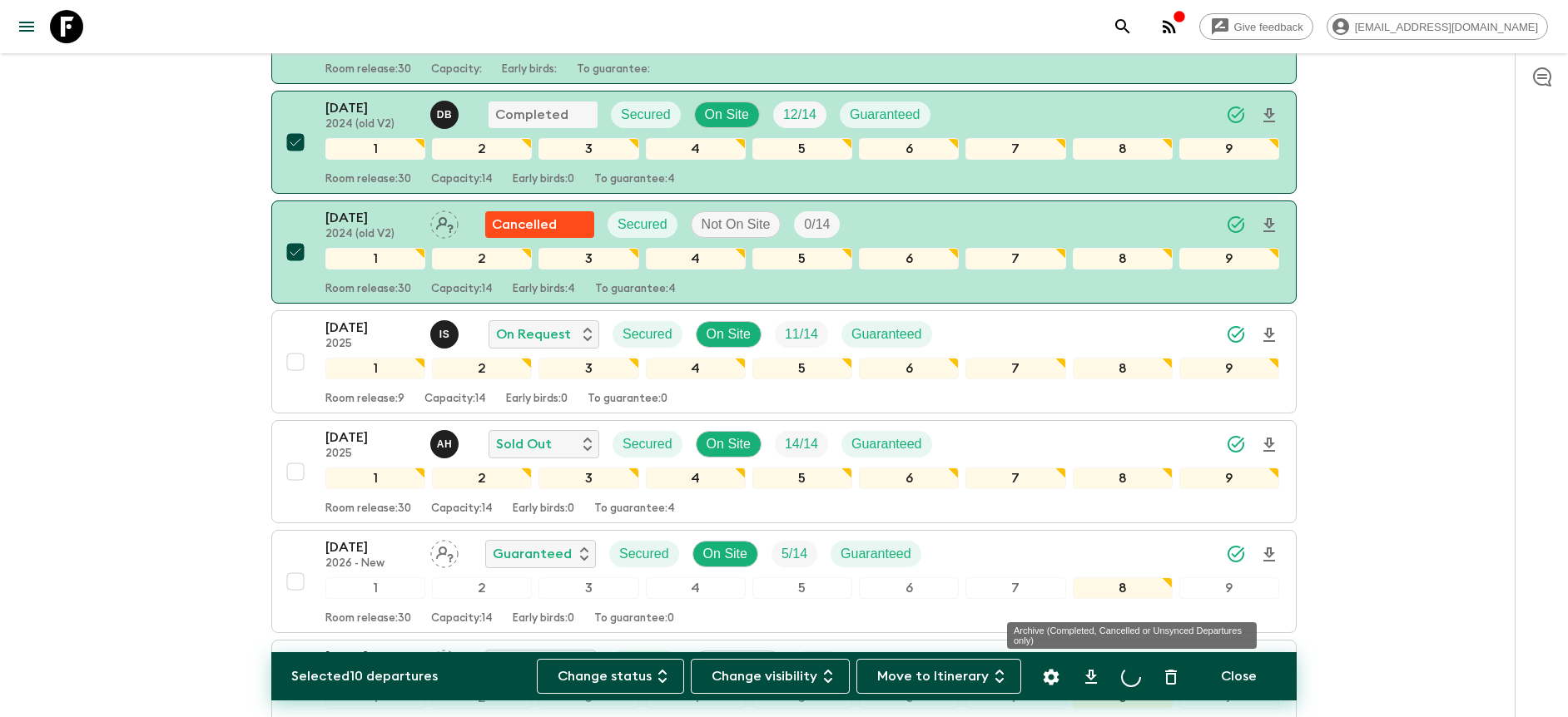
checkbox input "false"
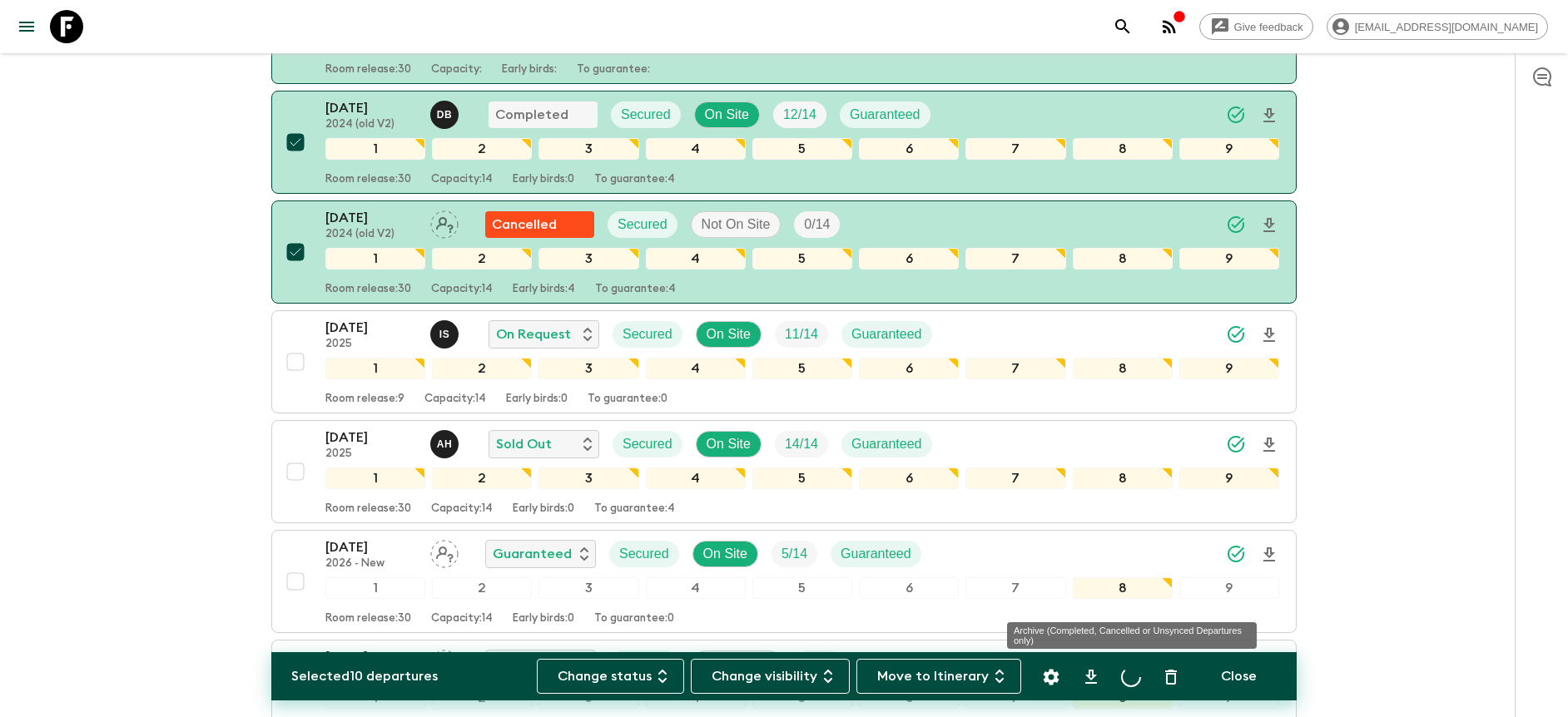
checkbox input "false"
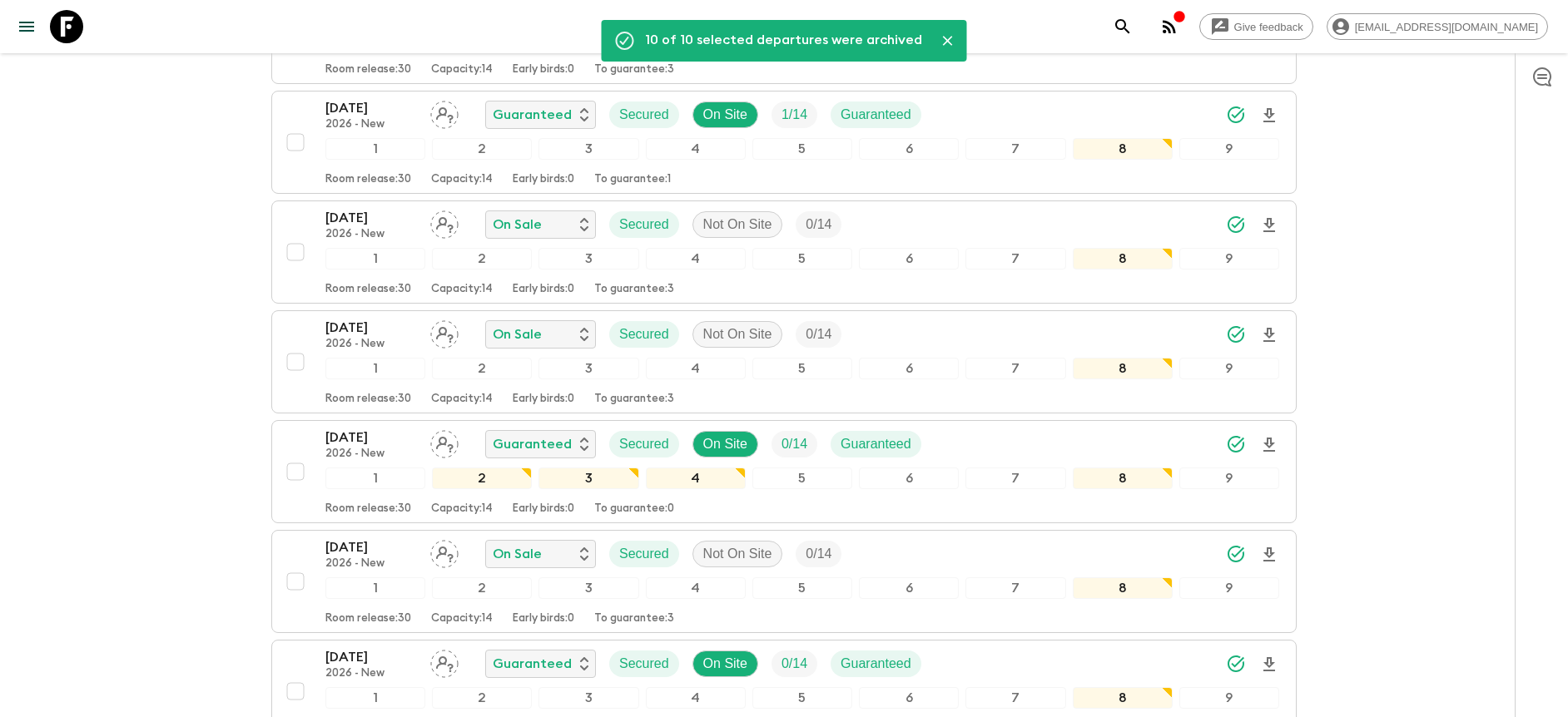
scroll to position [94, 0]
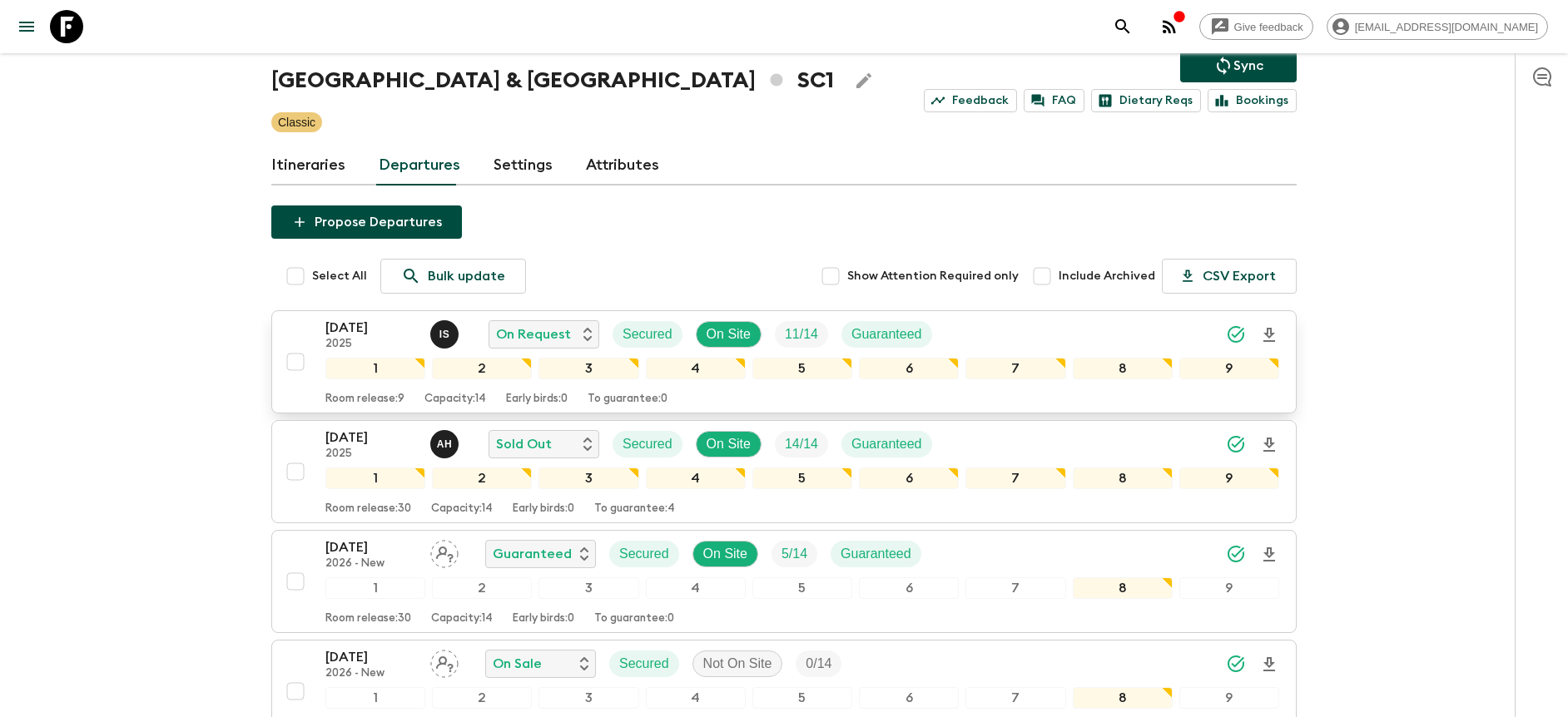
click at [1133, 333] on div "[DATE] 2025 I S On Request Secured On Site 11 / 14 Guaranteed" at bounding box center [802, 334] width 954 height 33
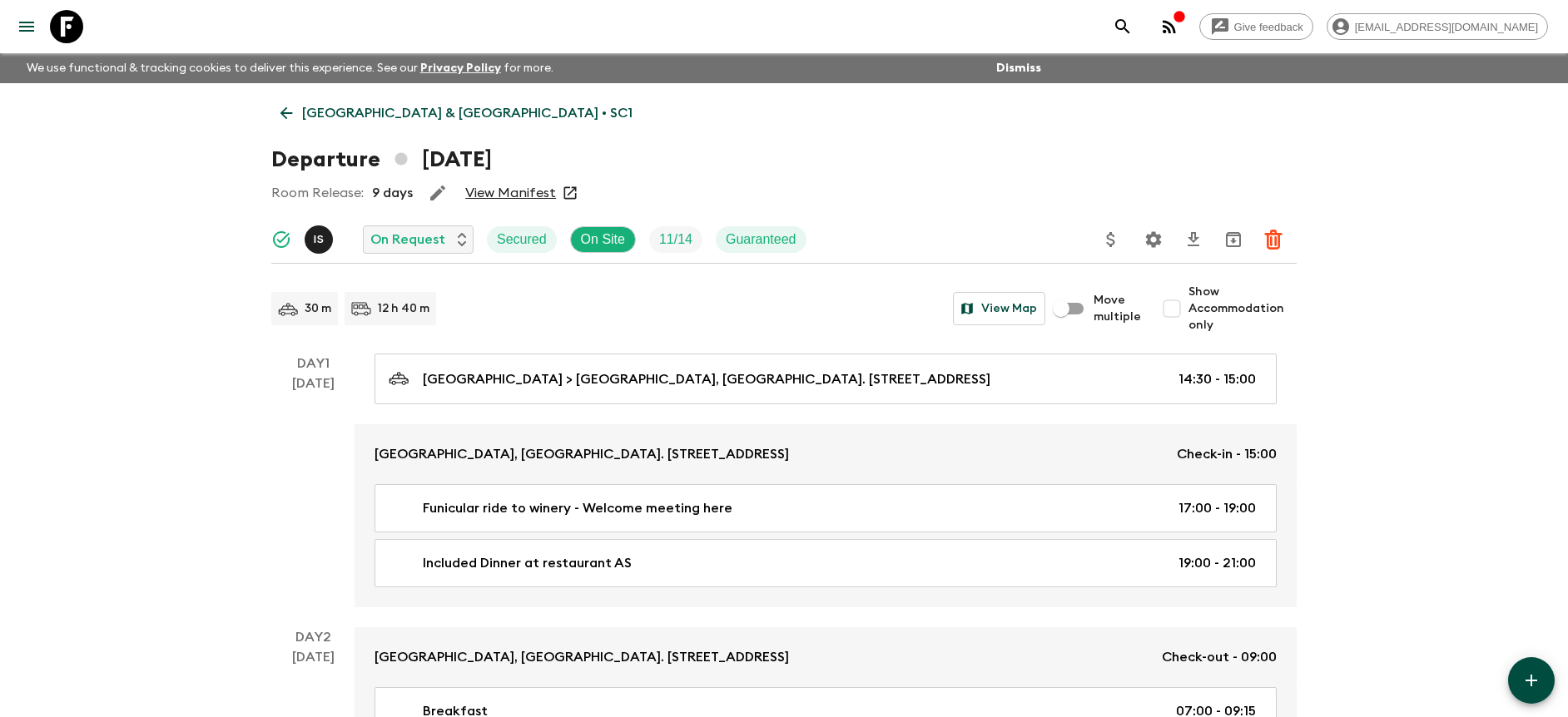
click at [1204, 299] on span "Show Accommodation only" at bounding box center [1243, 308] width 108 height 50
click at [1188, 299] on input "Show Accommodation only" at bounding box center [1171, 308] width 33 height 33
checkbox input "true"
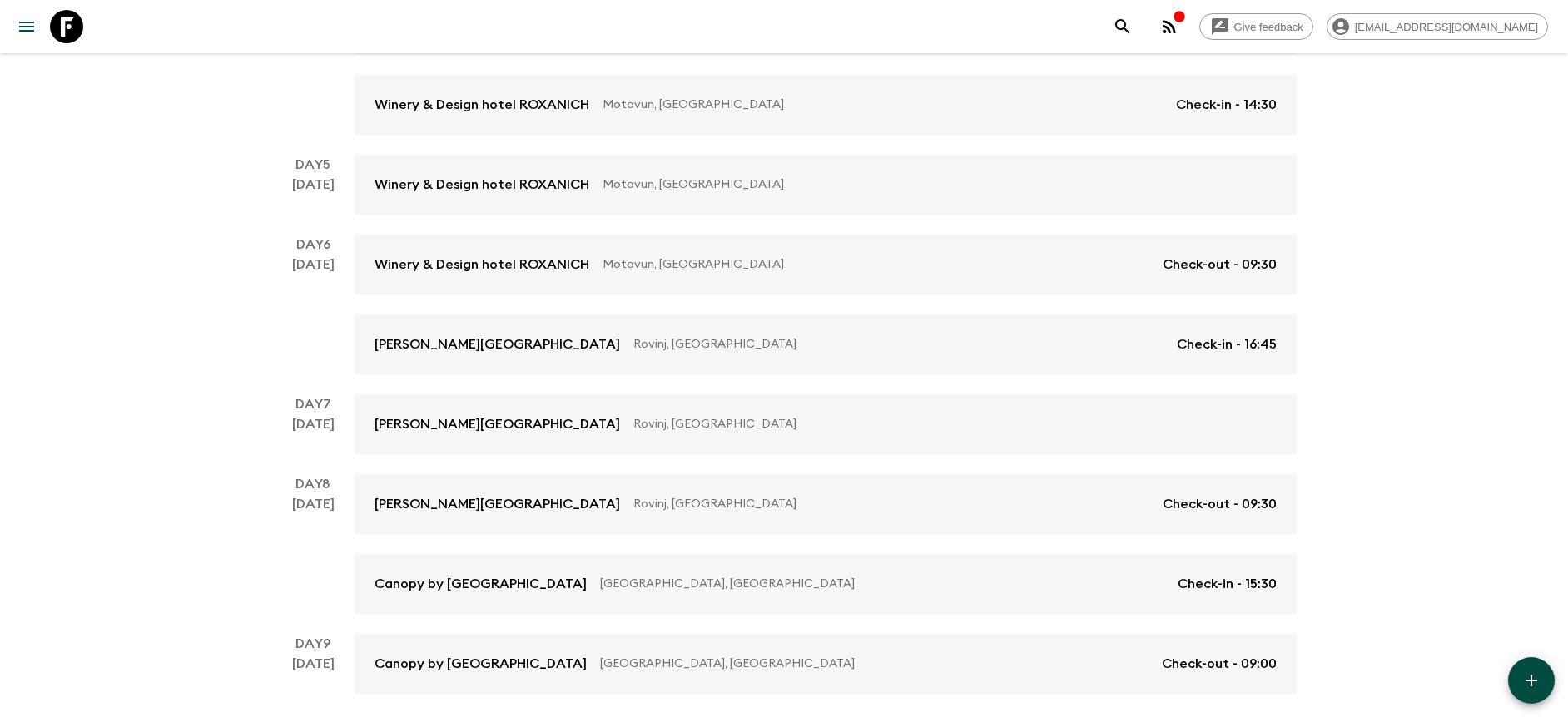
scroll to position [679, 0]
click at [1450, 182] on div "Give feedback [PERSON_NAME][EMAIL_ADDRESS][DOMAIN_NAME] We use functional & tra…" at bounding box center [784, 53] width 1568 height 1464
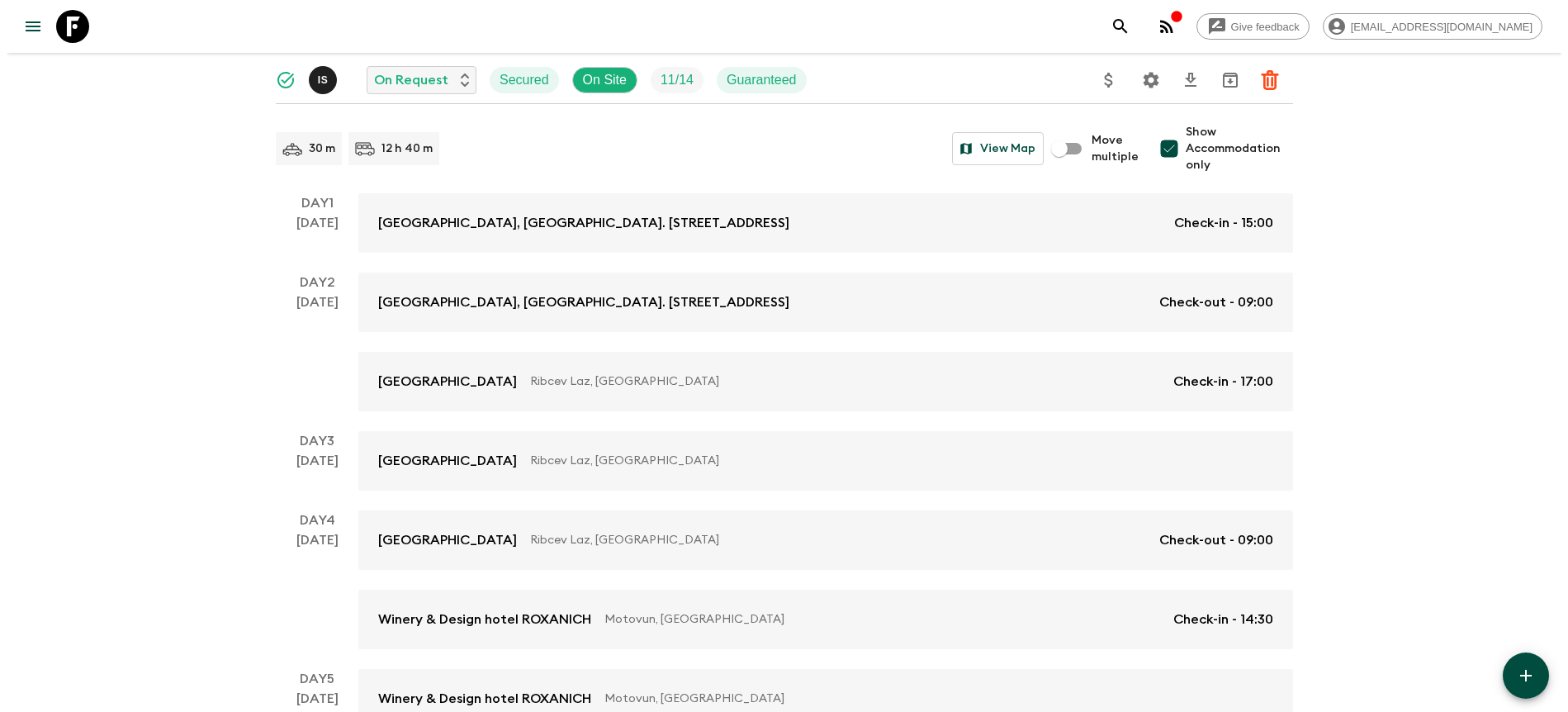
scroll to position [114, 0]
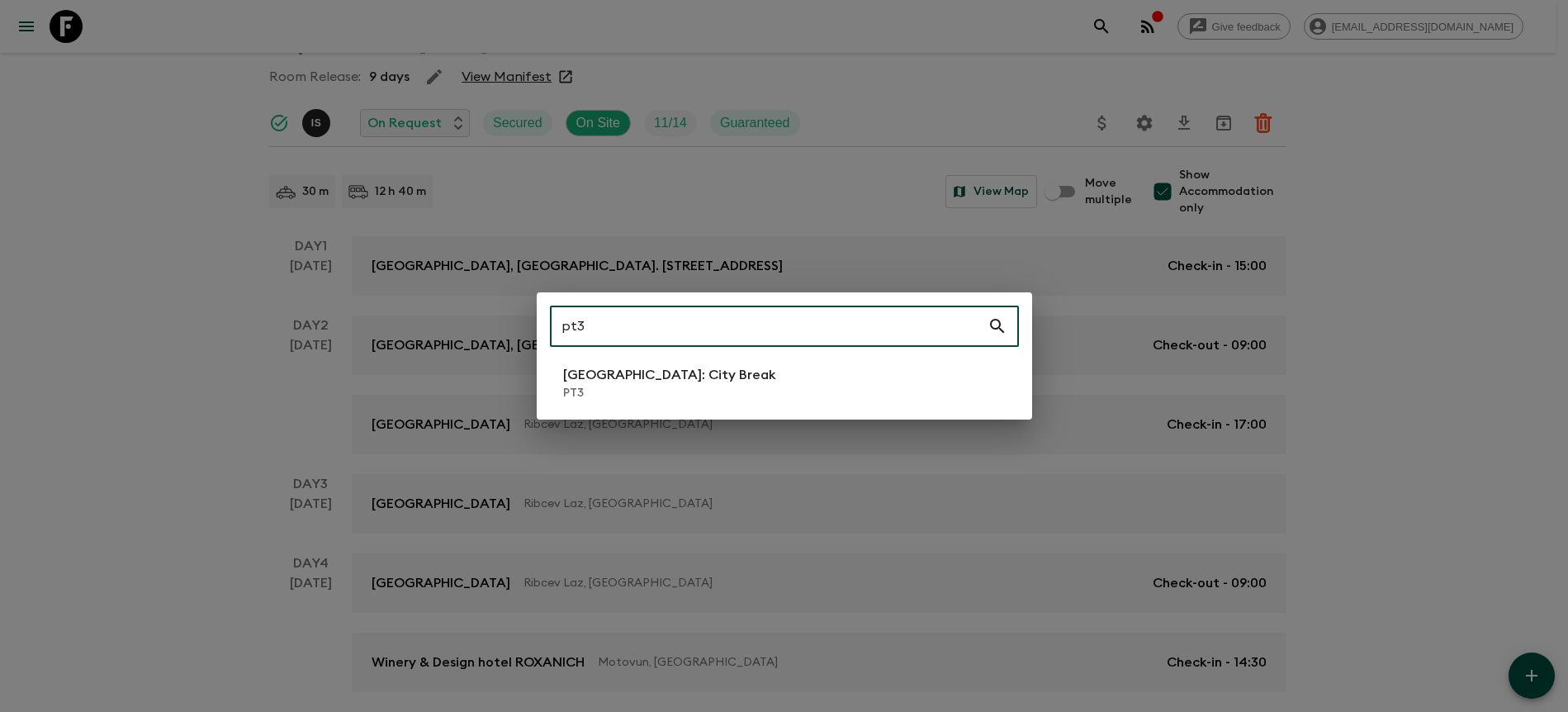
type input "pt3"
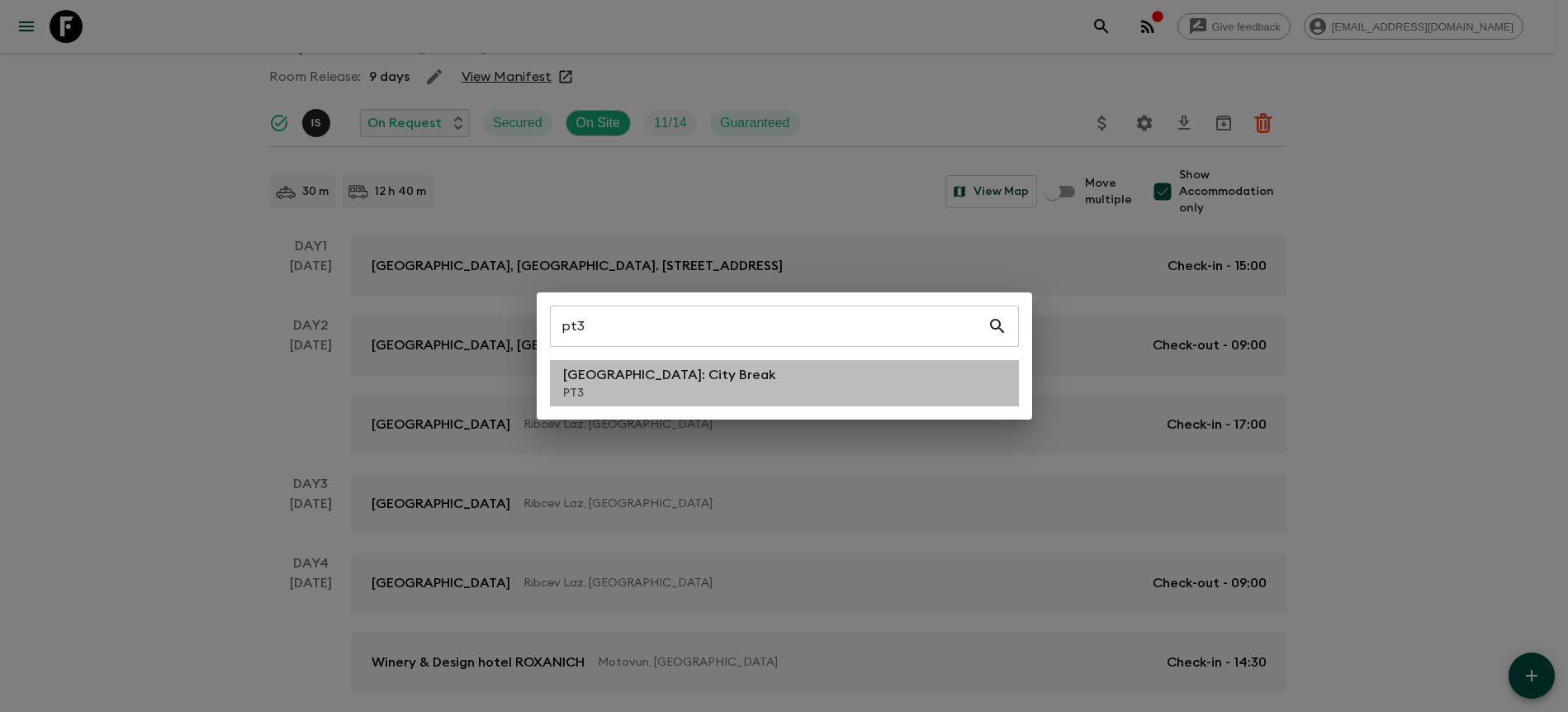
click at [825, 405] on li "[GEOGRAPHIC_DATA]: City Break PT3" at bounding box center [785, 383] width 469 height 46
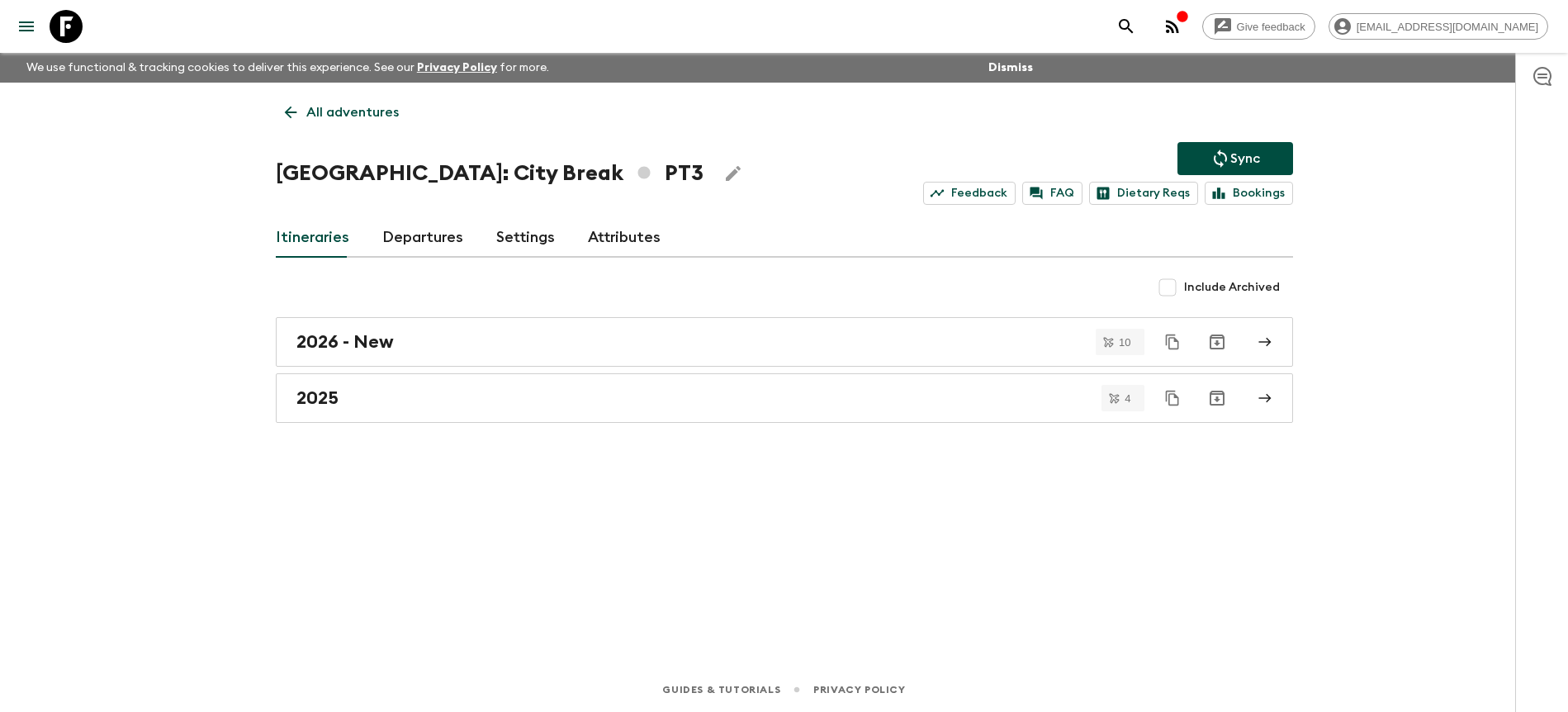
click at [418, 230] on link "Departures" at bounding box center [423, 237] width 81 height 40
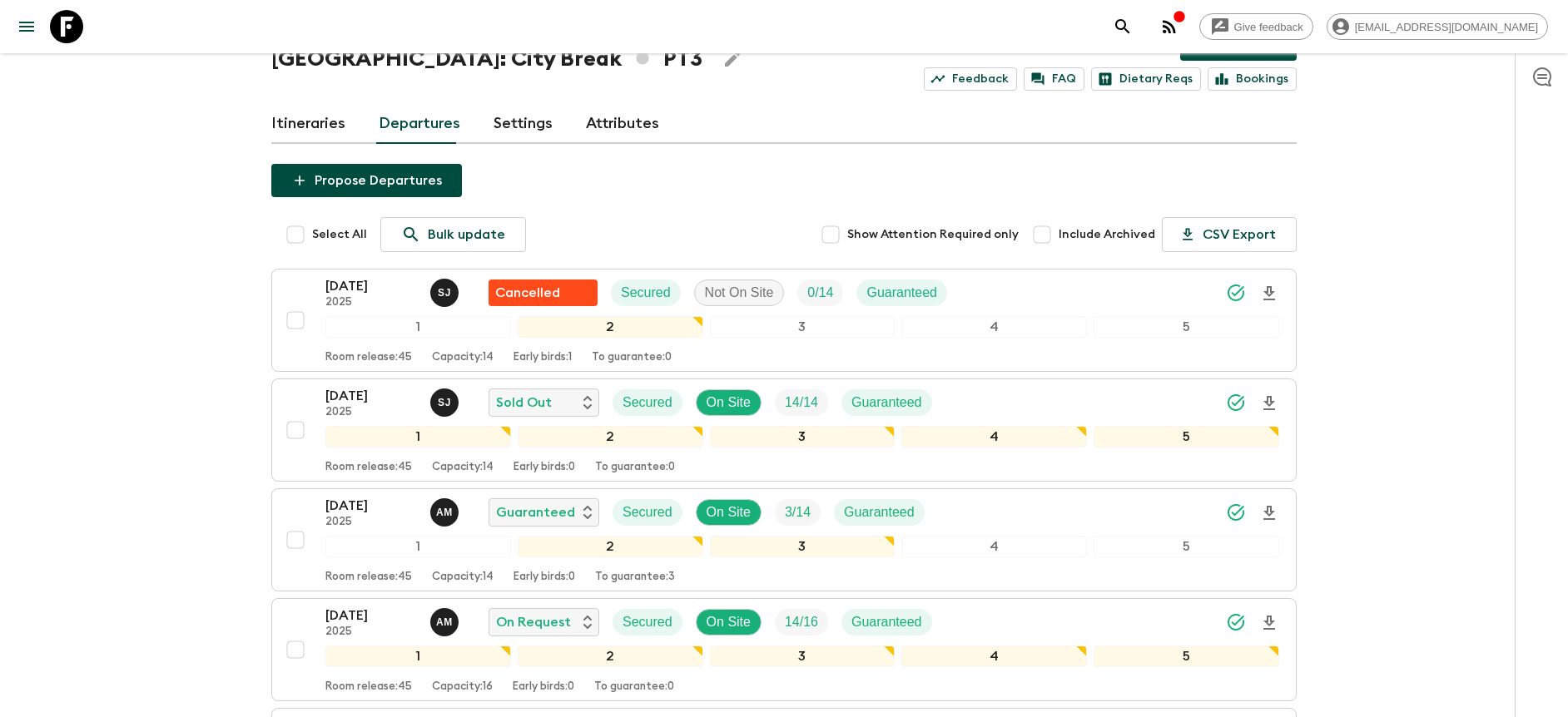
scroll to position [116, 0]
click at [1267, 399] on icon "Download Onboarding" at bounding box center [1269, 402] width 12 height 14
